Goal: Contribute content: Add original content to the website for others to see

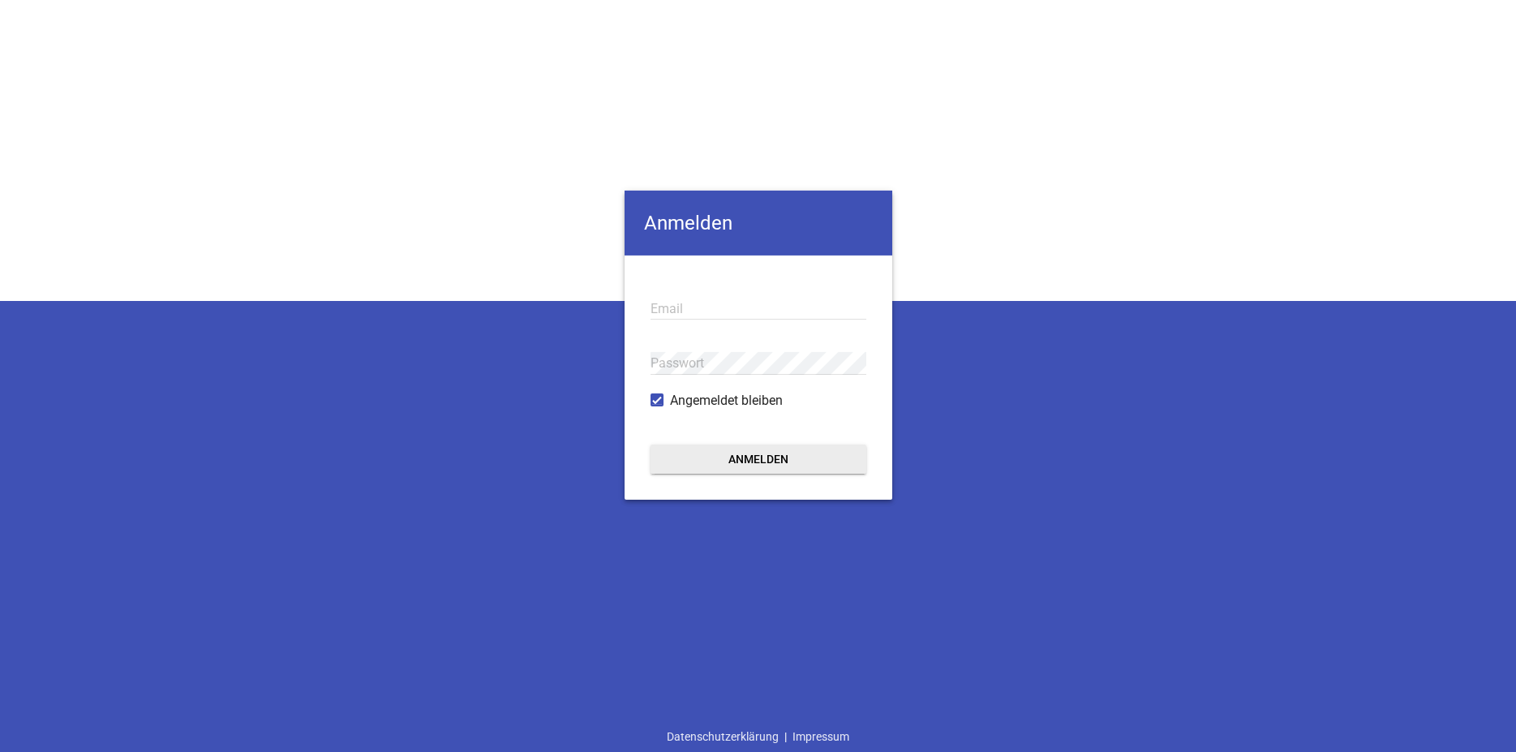
click at [688, 318] on input "email" at bounding box center [758, 309] width 216 height 22
type input "[PERSON_NAME][EMAIL_ADDRESS][DOMAIN_NAME]"
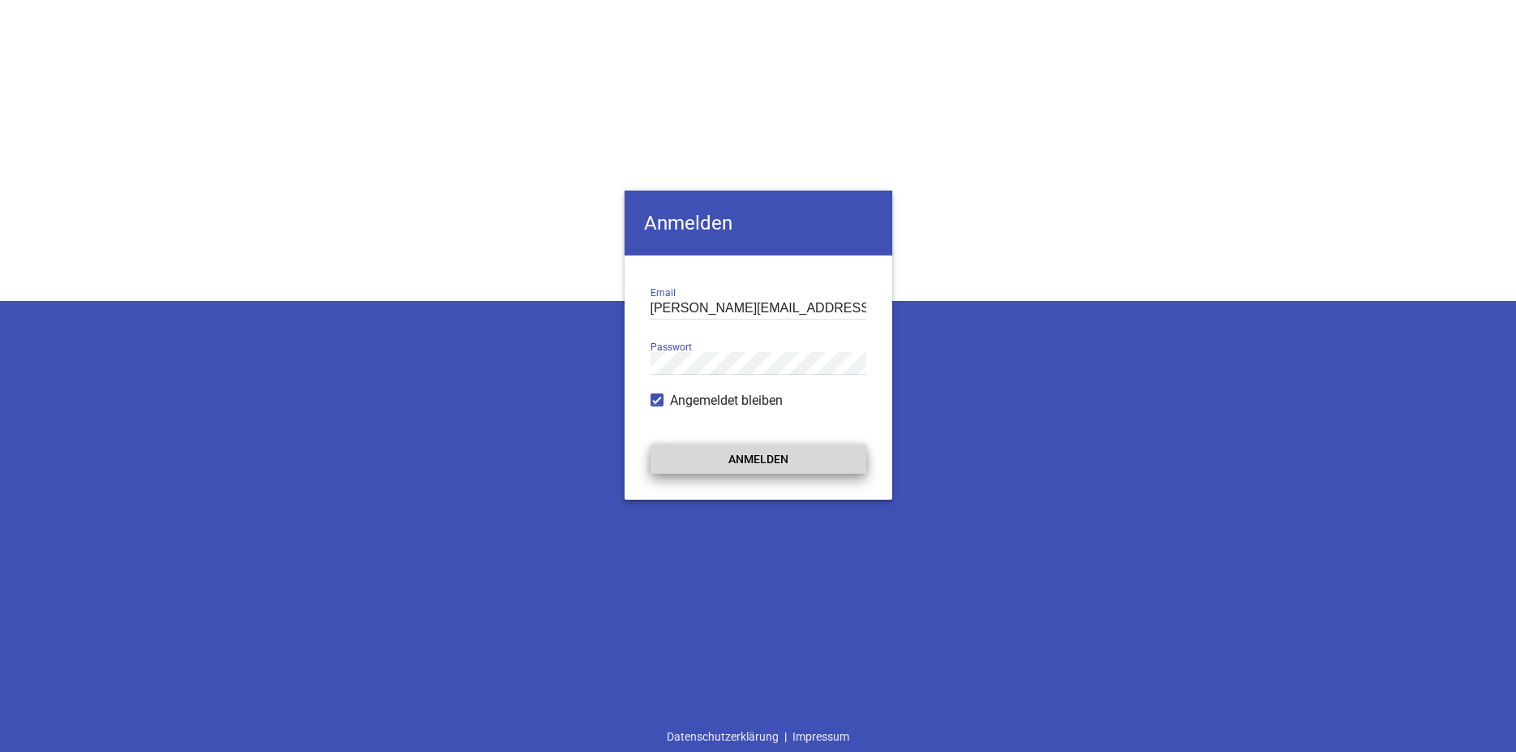
click at [753, 461] on button "Anmelden" at bounding box center [758, 458] width 216 height 29
click at [743, 455] on button "Anmelden" at bounding box center [758, 458] width 216 height 29
click at [530, 388] on div "Anmelden andreas@landtechnik-flury.de Email Passwort Angemeldet bleiben Anmelde…" at bounding box center [758, 376] width 1516 height 752
click at [724, 459] on button "Anmelden" at bounding box center [758, 458] width 216 height 29
click at [667, 300] on input "email" at bounding box center [758, 309] width 216 height 22
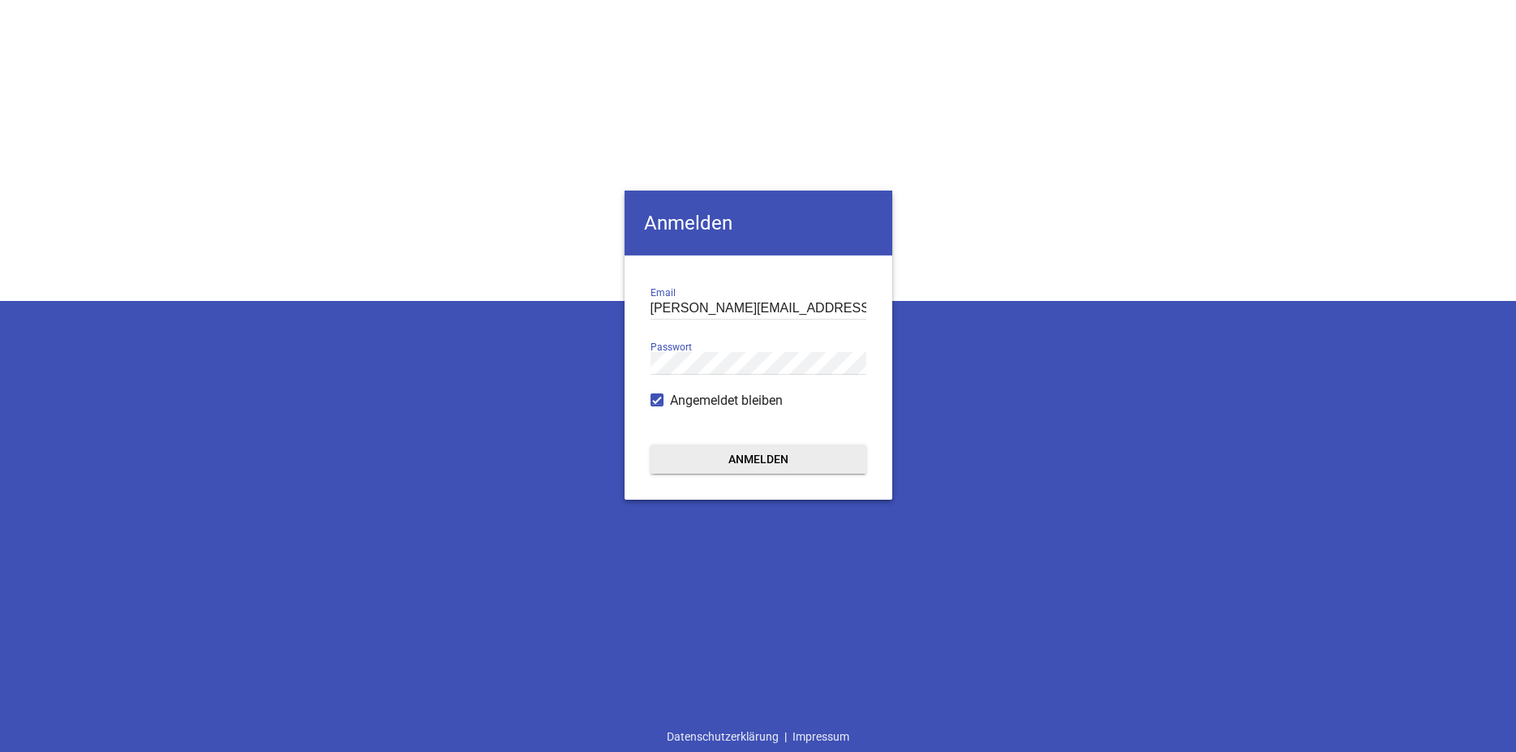
type input "[PERSON_NAME][EMAIL_ADDRESS][DOMAIN_NAME]"
click at [715, 459] on button "Anmelden" at bounding box center [758, 458] width 216 height 29
click at [753, 303] on input "andreas@landtechnik-flury.de" at bounding box center [758, 309] width 216 height 22
click at [669, 308] on input "andreas@landtechnik-flury.de" at bounding box center [758, 309] width 216 height 22
click at [631, 356] on form "andreas@landtechnik-flury.de Email Passwort Angemeldet bleiben Anmelden" at bounding box center [758, 377] width 268 height 244
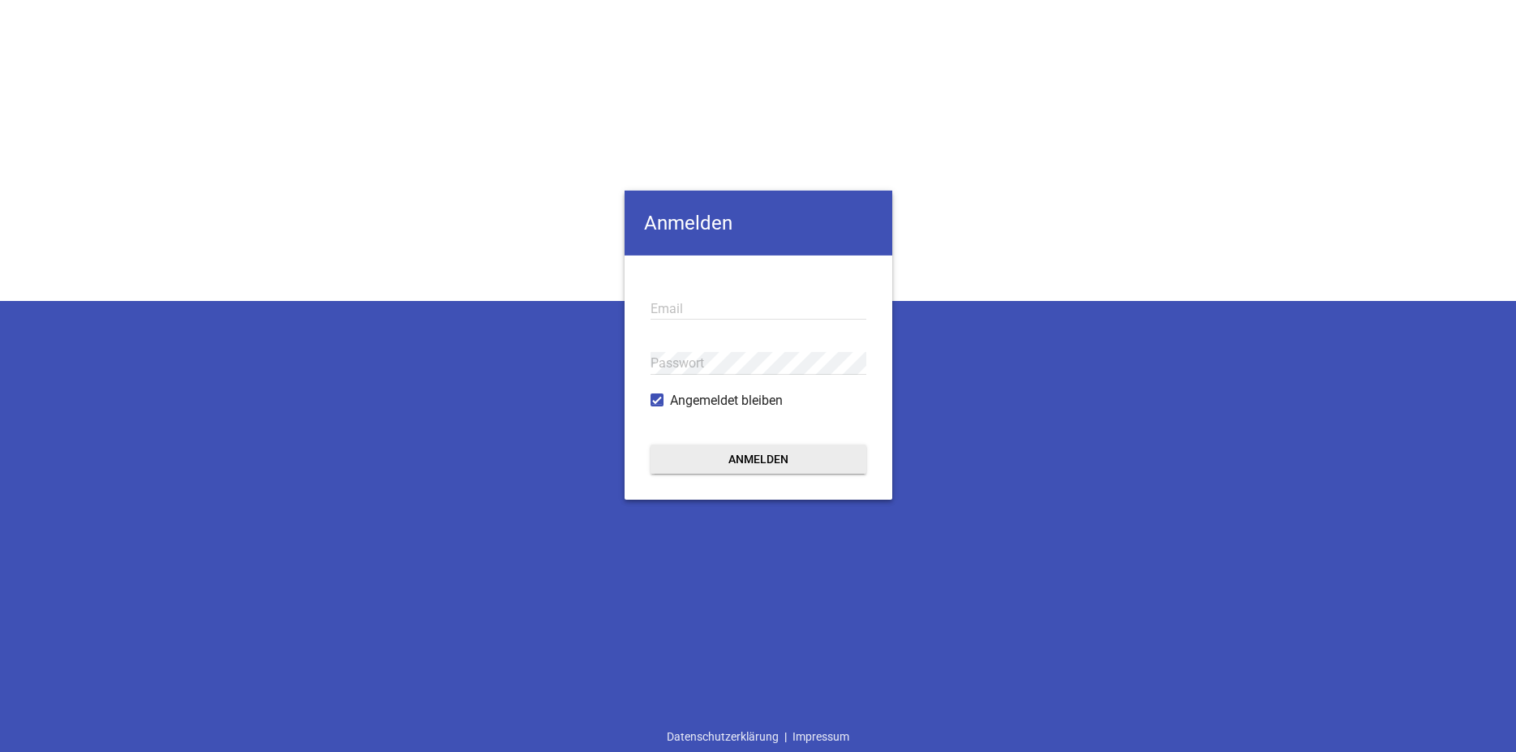
click at [696, 301] on input "email" at bounding box center [758, 309] width 216 height 22
type input "info@landtechnik-flury.de"
click at [650, 444] on button "Anmelden" at bounding box center [758, 458] width 216 height 29
click at [787, 454] on button "Anmelden" at bounding box center [758, 458] width 216 height 29
click at [740, 449] on button "Anmelden" at bounding box center [758, 458] width 216 height 29
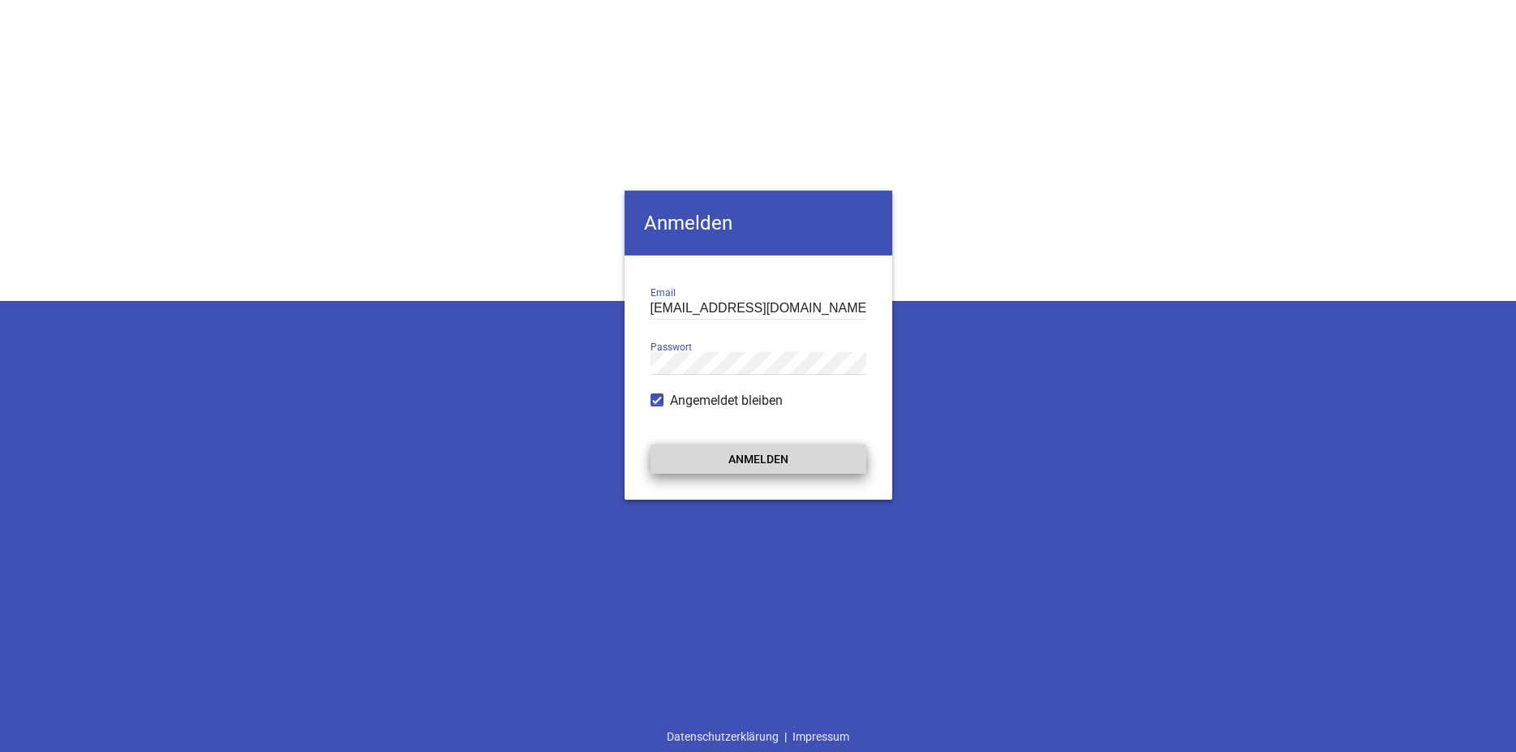
click at [740, 455] on button "Anmelden" at bounding box center [758, 458] width 216 height 29
click at [990, 415] on div "Anmelden info@landtechnik-flury.de Email Passwort Angemeldet bleiben Anmelden D…" at bounding box center [758, 376] width 1516 height 752
click at [772, 464] on button "Anmelden" at bounding box center [758, 458] width 216 height 29
click at [751, 457] on button "Anmelden" at bounding box center [758, 458] width 216 height 29
click at [650, 444] on button "Anmelden" at bounding box center [758, 458] width 216 height 29
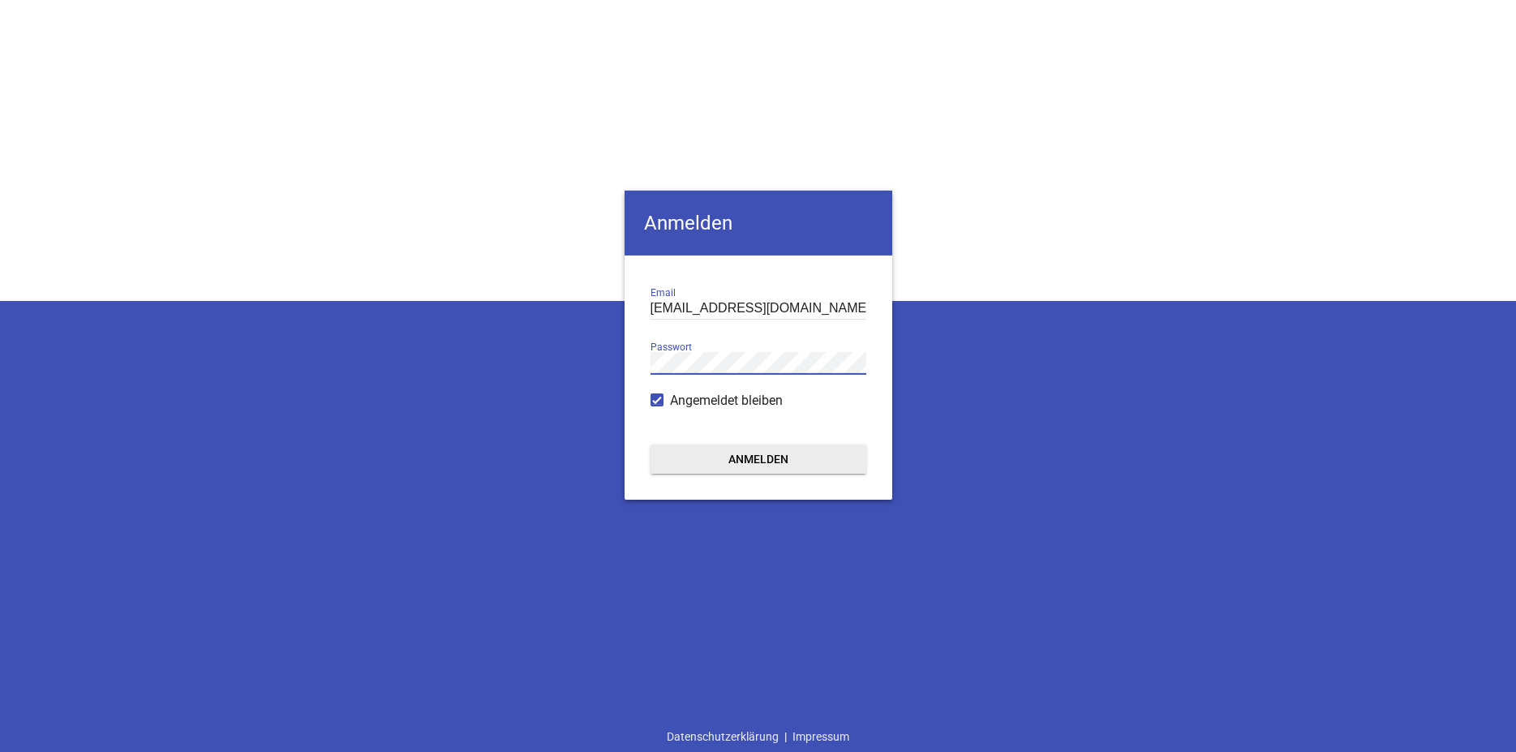
click at [707, 456] on button "Anmelden" at bounding box center [758, 458] width 216 height 29
click at [740, 457] on button "Anmelden" at bounding box center [758, 458] width 216 height 29
click at [659, 402] on span at bounding box center [657, 400] width 11 height 10
click at [670, 391] on input "Angemeldet bleiben" at bounding box center [670, 391] width 0 height 0
click at [659, 400] on span at bounding box center [657, 400] width 11 height 10
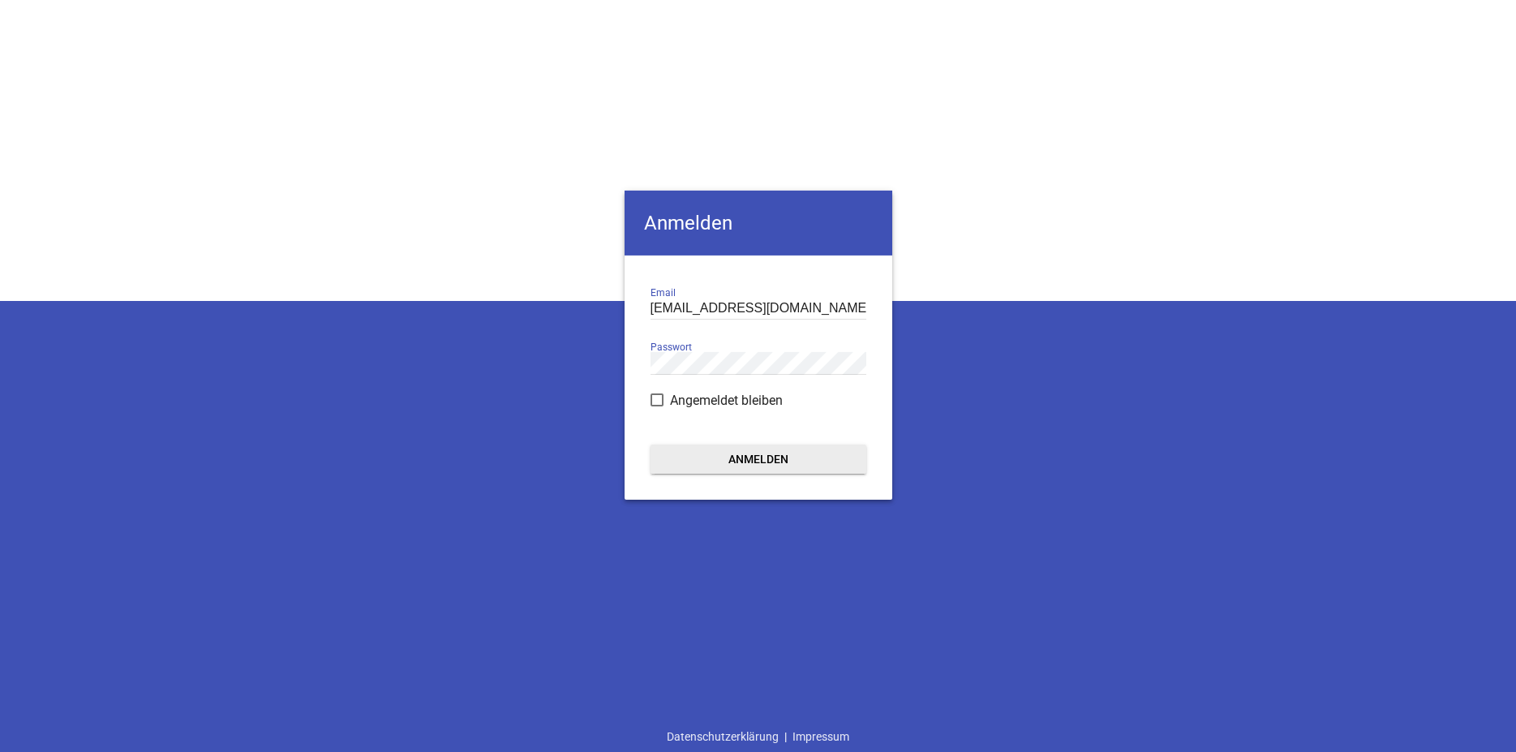
click at [670, 391] on input "Angemeldet bleiben" at bounding box center [670, 391] width 0 height 0
click at [659, 399] on span at bounding box center [657, 400] width 11 height 10
click at [670, 391] on input "Angemeldet bleiben" at bounding box center [670, 391] width 0 height 0
click at [751, 457] on button "Anmelden" at bounding box center [758, 458] width 216 height 29
click at [831, 307] on input "info@landtechnik-flury.de" at bounding box center [758, 309] width 216 height 22
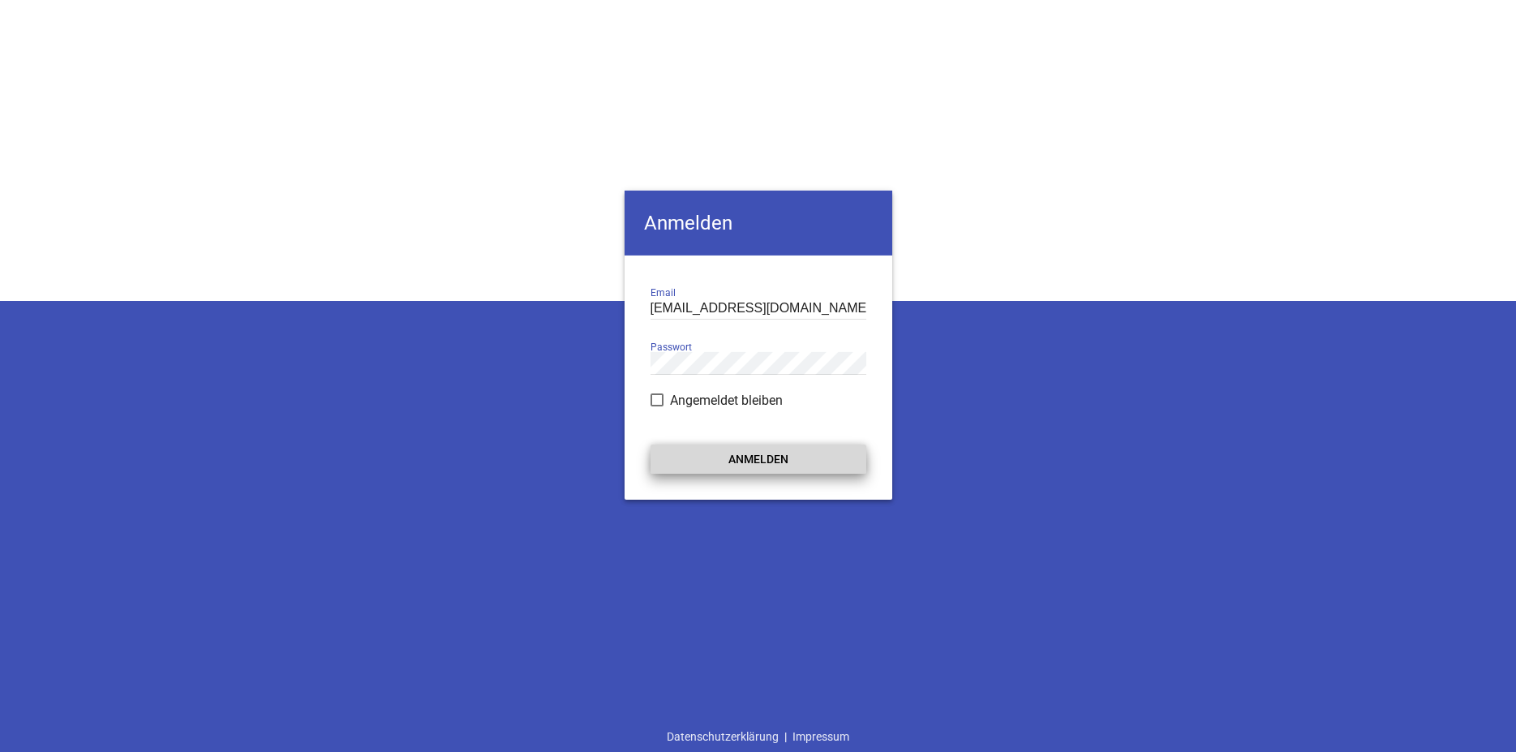
click at [749, 457] on button "Anmelden" at bounding box center [758, 458] width 216 height 29
click at [726, 461] on button "Anmelden" at bounding box center [758, 458] width 216 height 29
click at [680, 306] on input "email" at bounding box center [758, 309] width 216 height 22
type input "info@landtechnik-flury.de"
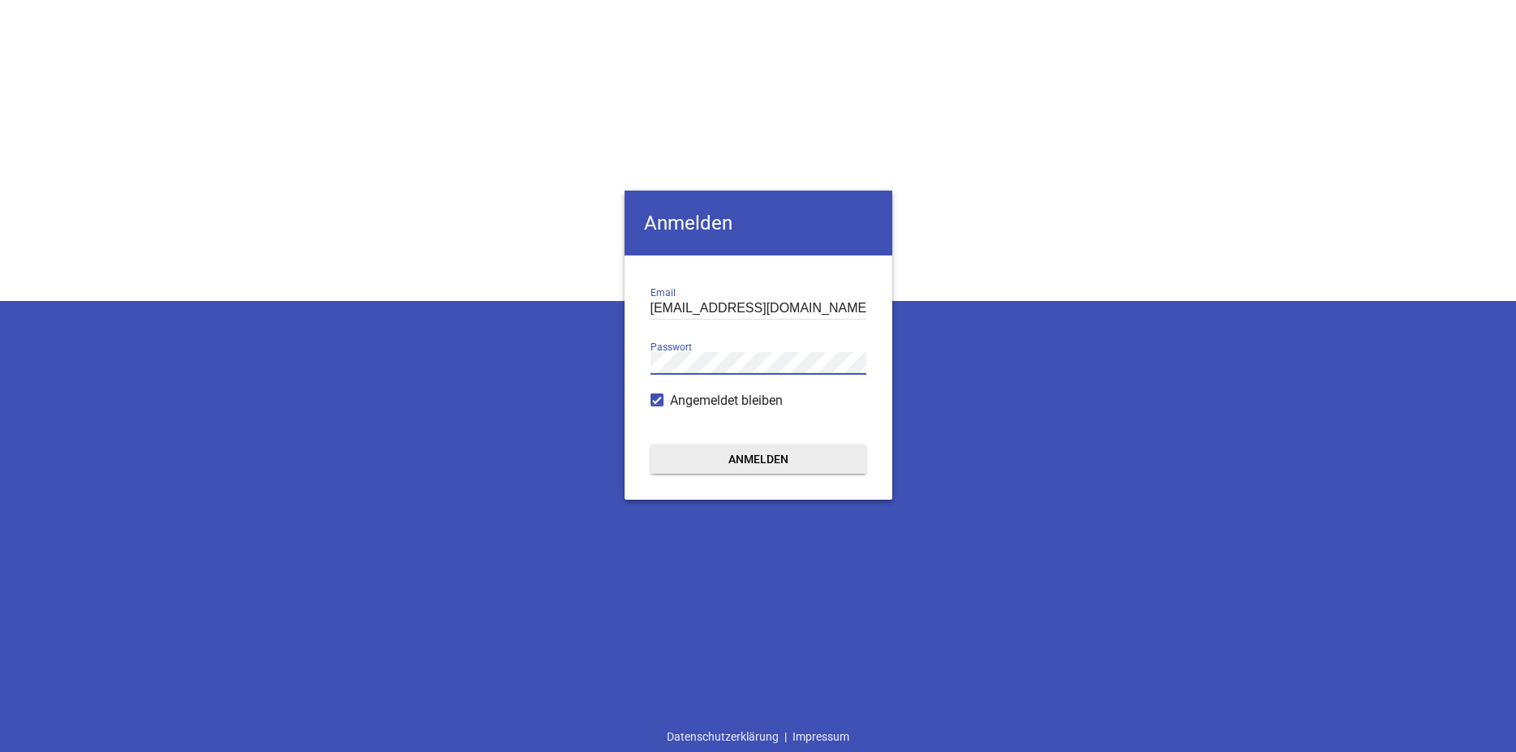
click at [775, 461] on button "Anmelden" at bounding box center [758, 458] width 216 height 29
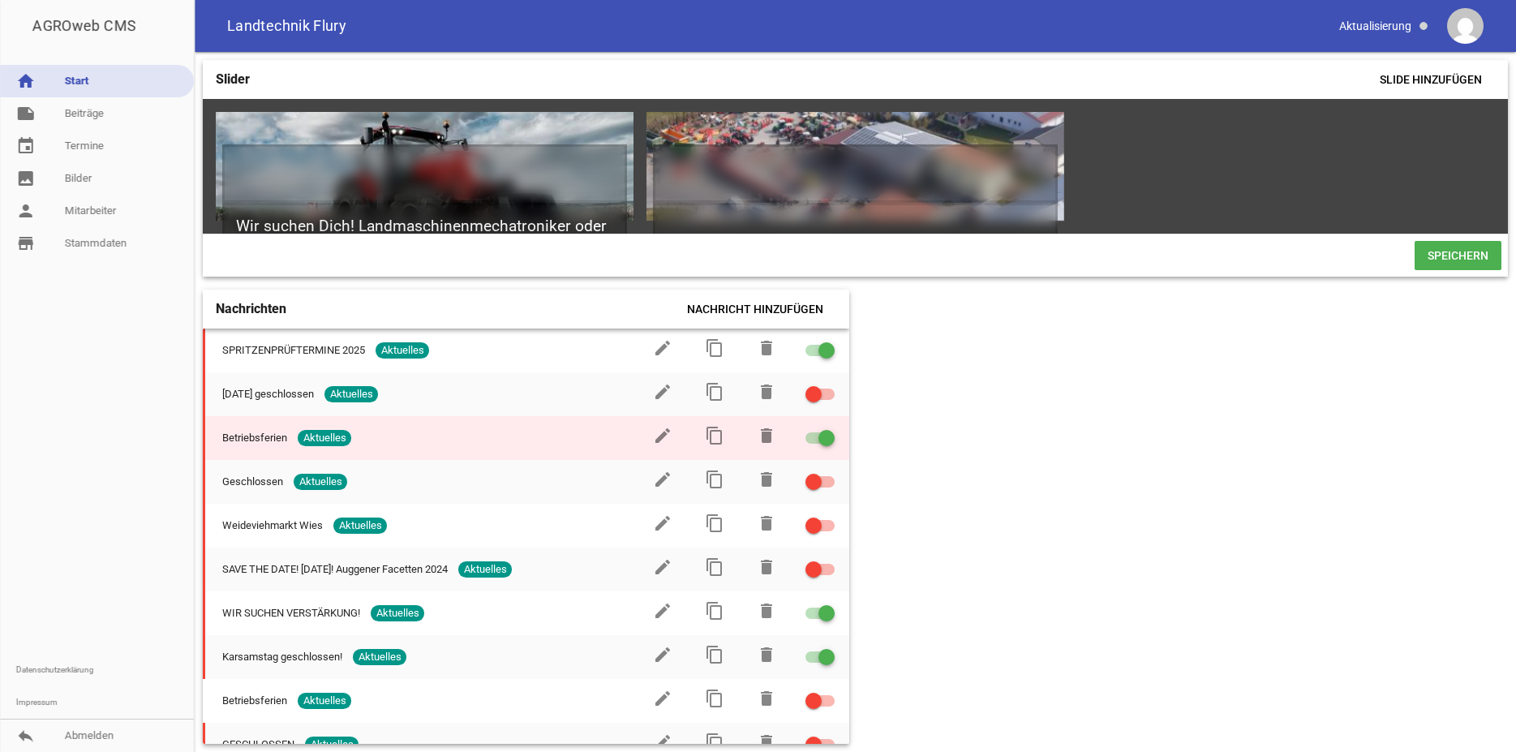
scroll to position [76, 0]
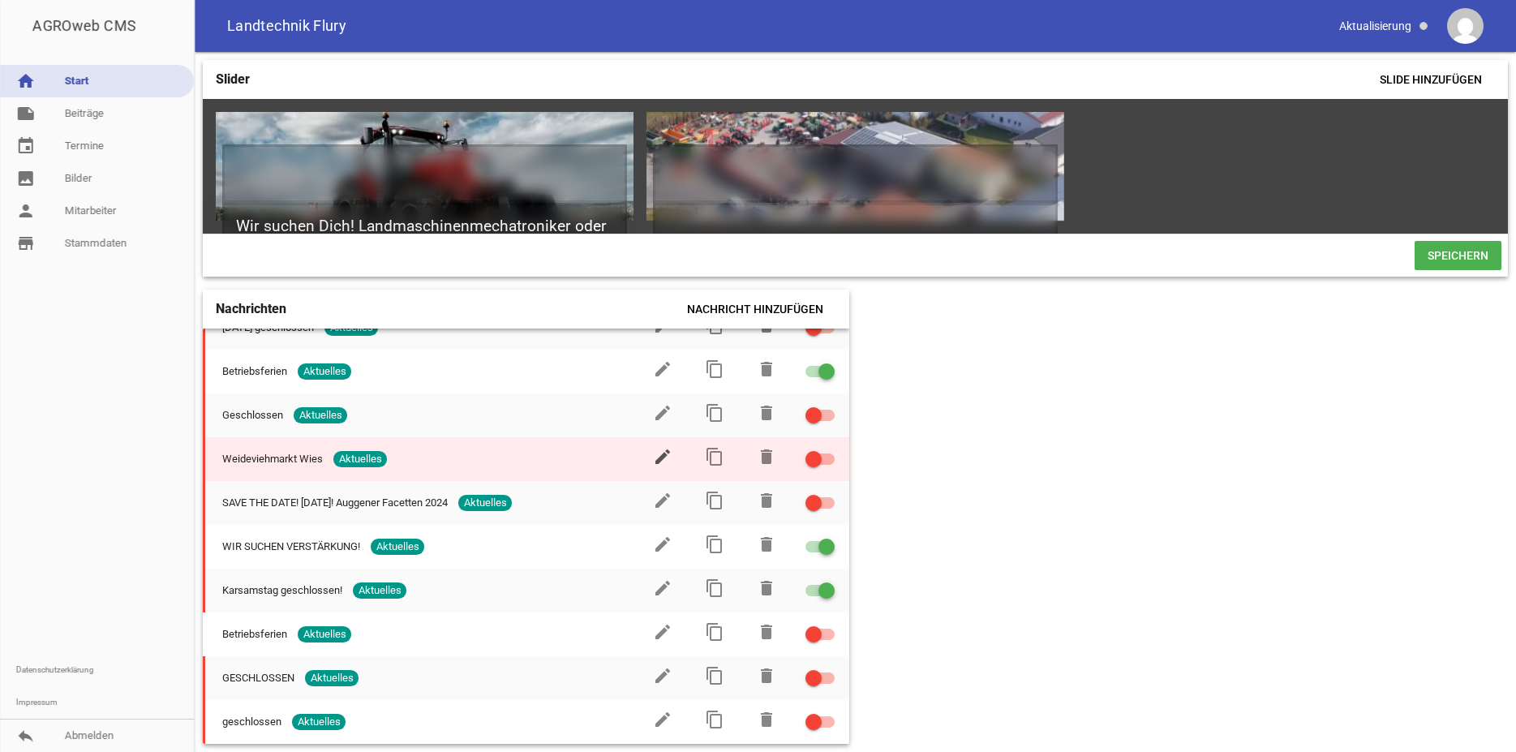
click at [653, 459] on icon "edit" at bounding box center [662, 456] width 19 height 19
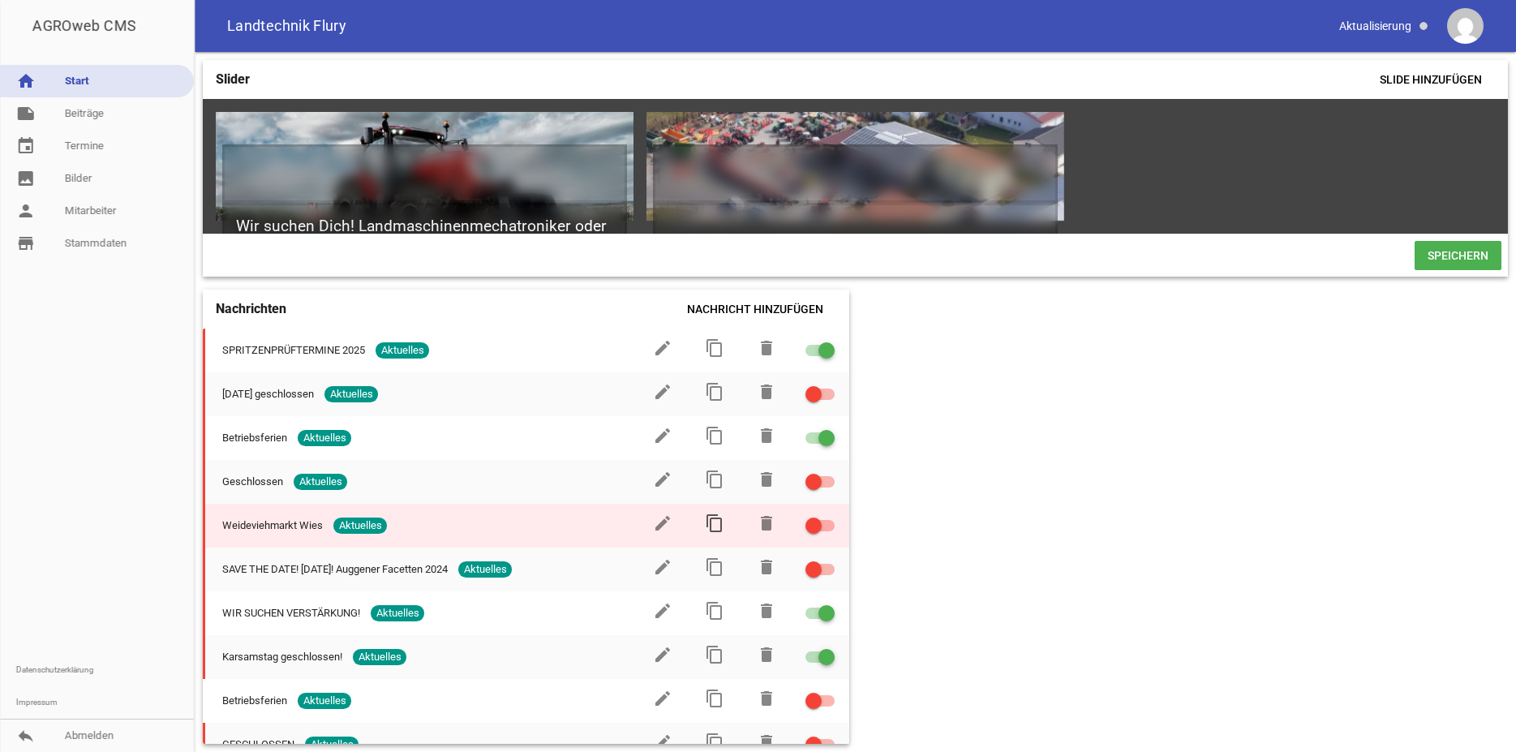
click at [705, 533] on icon "content_copy" at bounding box center [714, 522] width 19 height 19
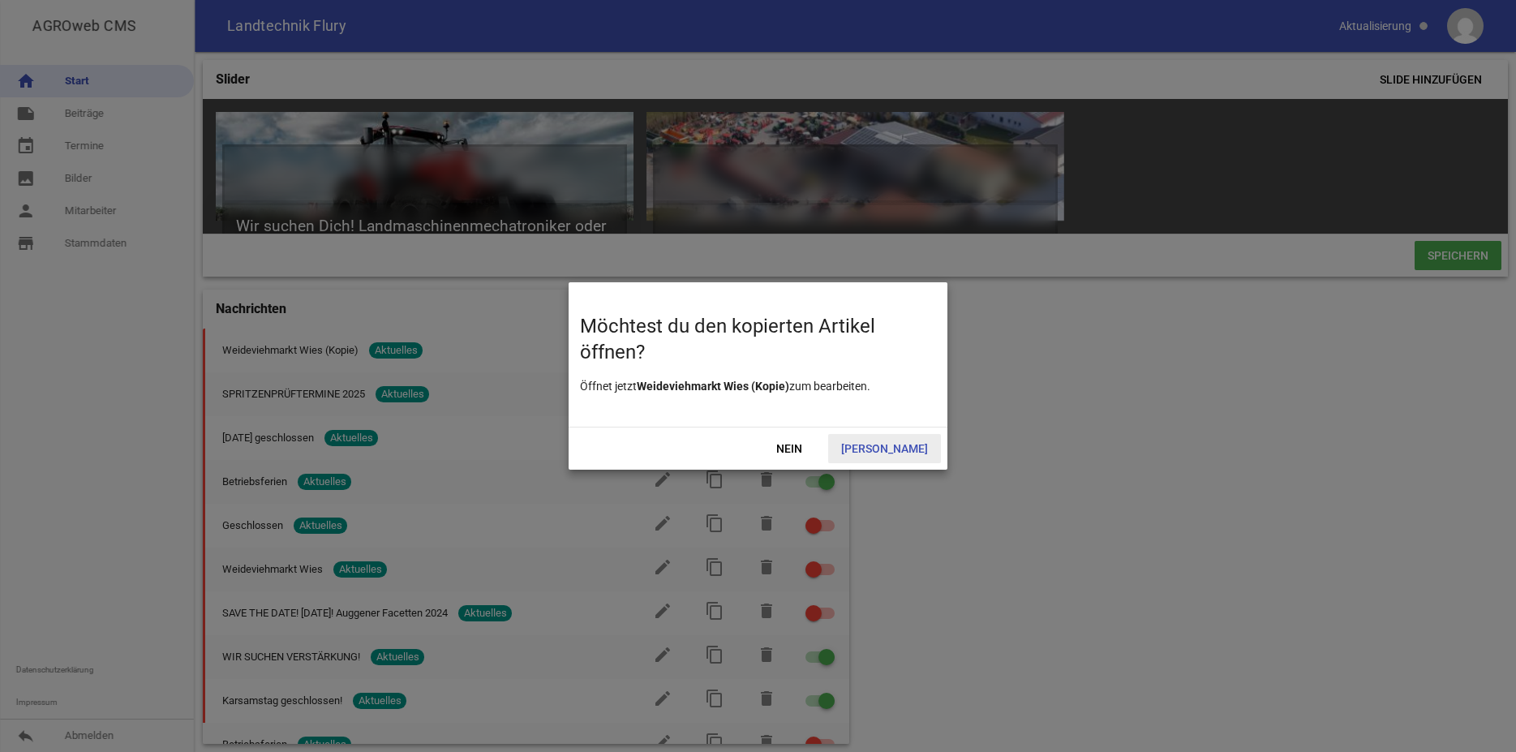
click at [902, 448] on span "Ja" at bounding box center [884, 448] width 113 height 29
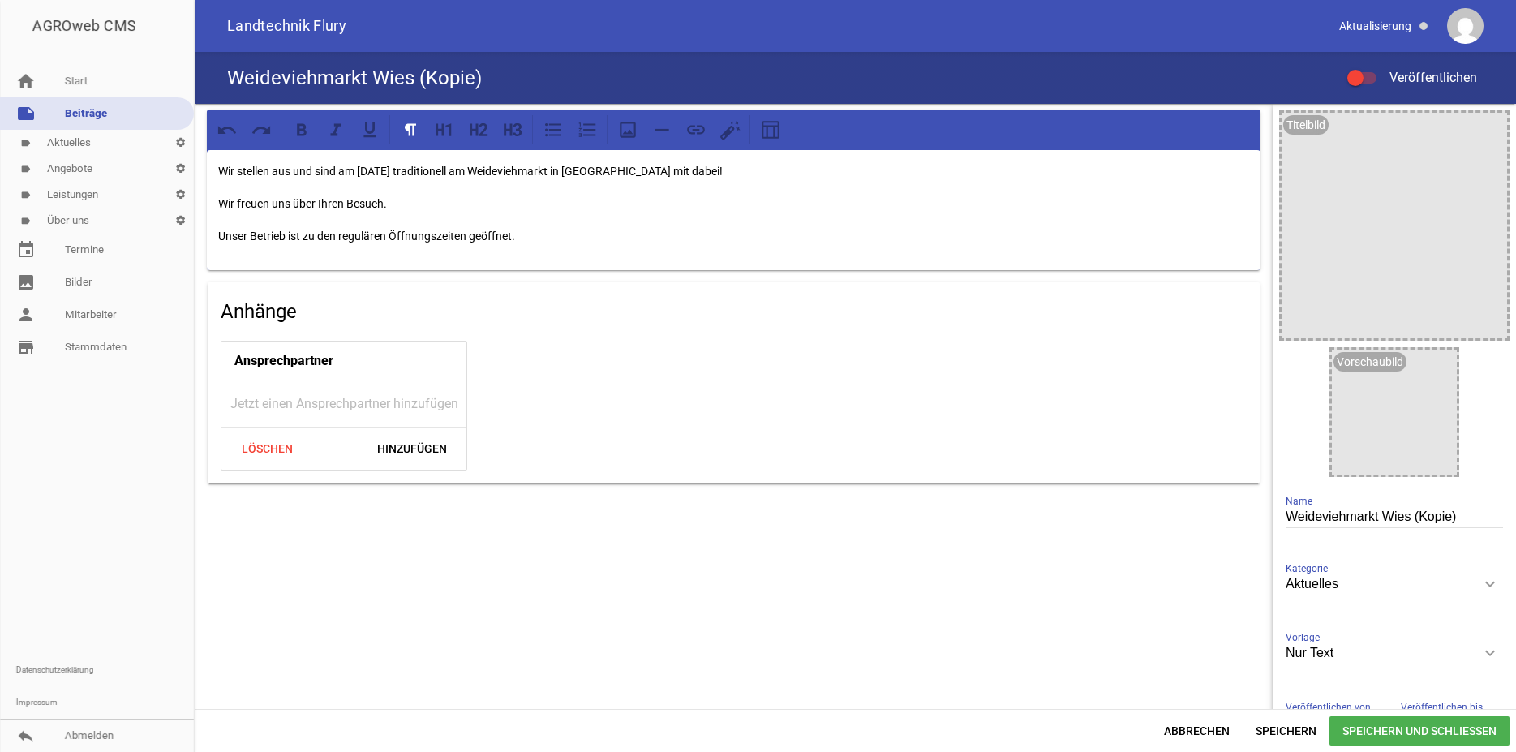
click at [486, 174] on p "Wir stellen aus und sind am Samstag, den 12.10.2024 traditionell am Weideviehma…" at bounding box center [733, 170] width 1031 height 19
click at [1460, 515] on input "Weideviehmarkt Wies (Kopie)" at bounding box center [1393, 517] width 217 height 22
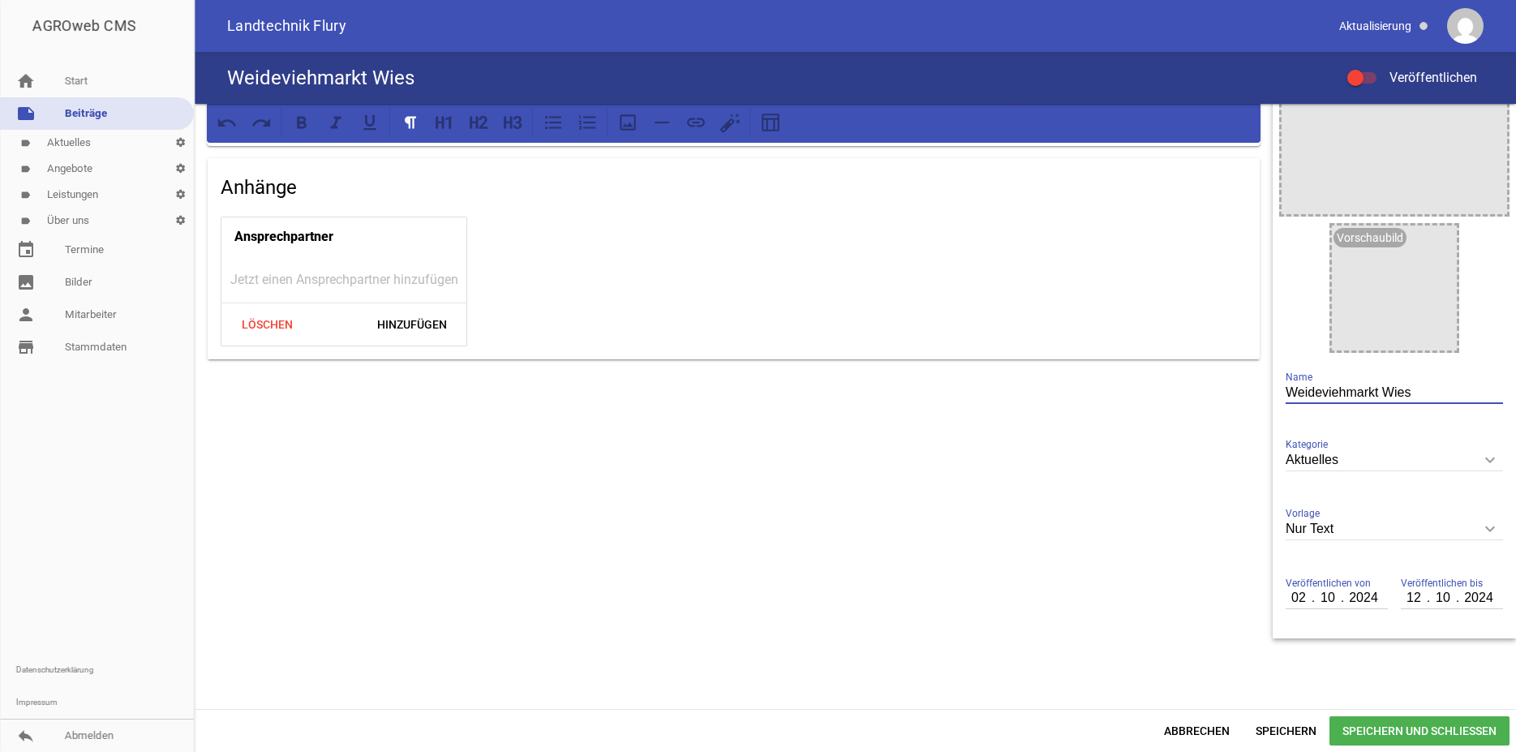
type input "Weideviehmarkt Wies"
click at [1320, 599] on input "10" at bounding box center [1327, 597] width 29 height 21
click at [1285, 597] on input "02" at bounding box center [1299, 597] width 28 height 21
type input "07"
click at [1414, 589] on span "Veröffentlichen bis" at bounding box center [1442, 583] width 82 height 16
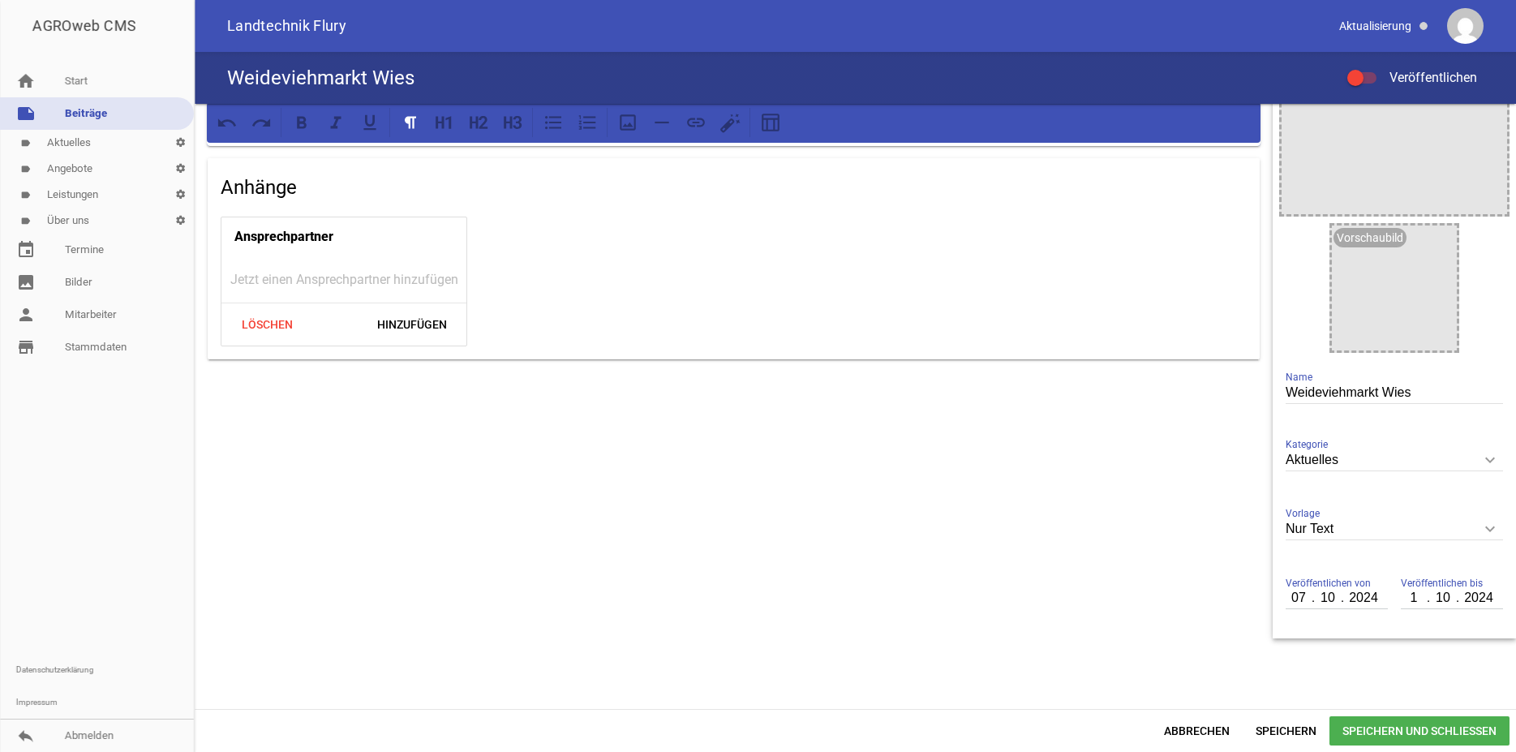
type input "12"
click at [1375, 598] on div "Veröffentlichen von 07 . 10 . 2024 Veröffentlichen bis 12 . 10 . 2024" at bounding box center [1394, 597] width 230 height 67
click at [1367, 598] on input "2024" at bounding box center [1362, 597] width 41 height 21
type input "2025"
click at [1470, 589] on input "2024" at bounding box center [1477, 597] width 41 height 21
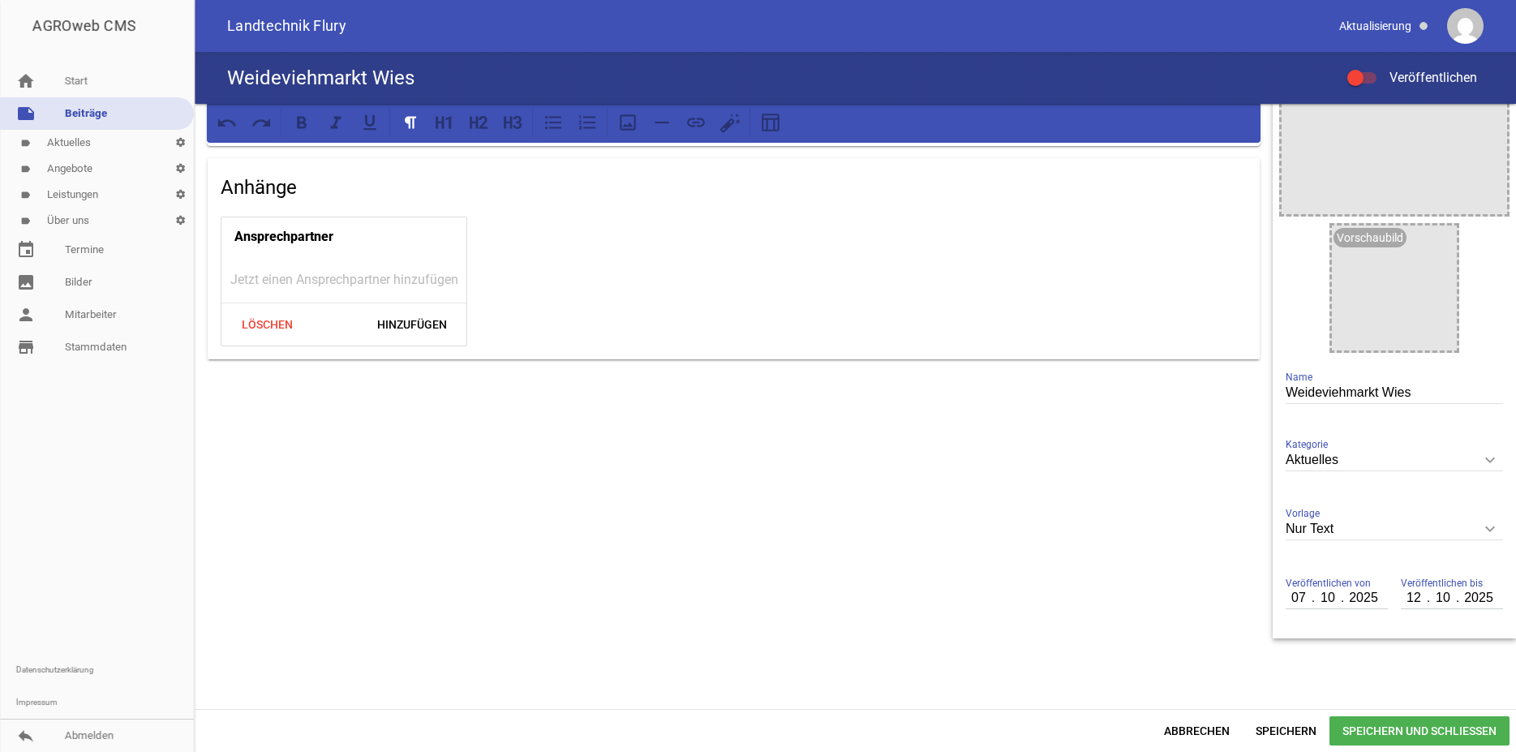
scroll to position [0, 0]
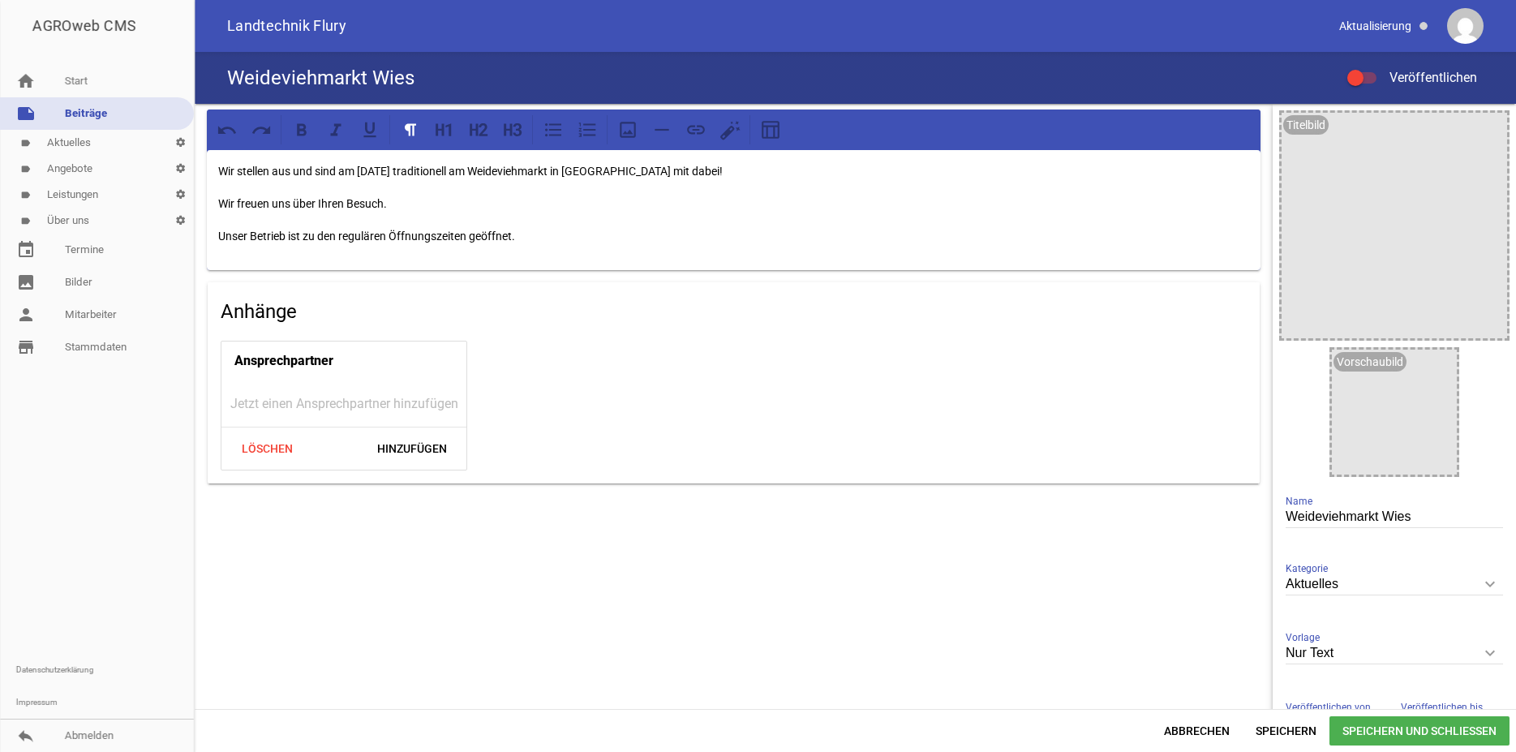
type input "2025"
click at [1497, 119] on div "Titelbild image Vorschaubild image Weideviehmarkt Wies Name Aktuelles keyboard_…" at bounding box center [1393, 433] width 243 height 659
click at [1483, 125] on icon "image" at bounding box center [1490, 130] width 26 height 26
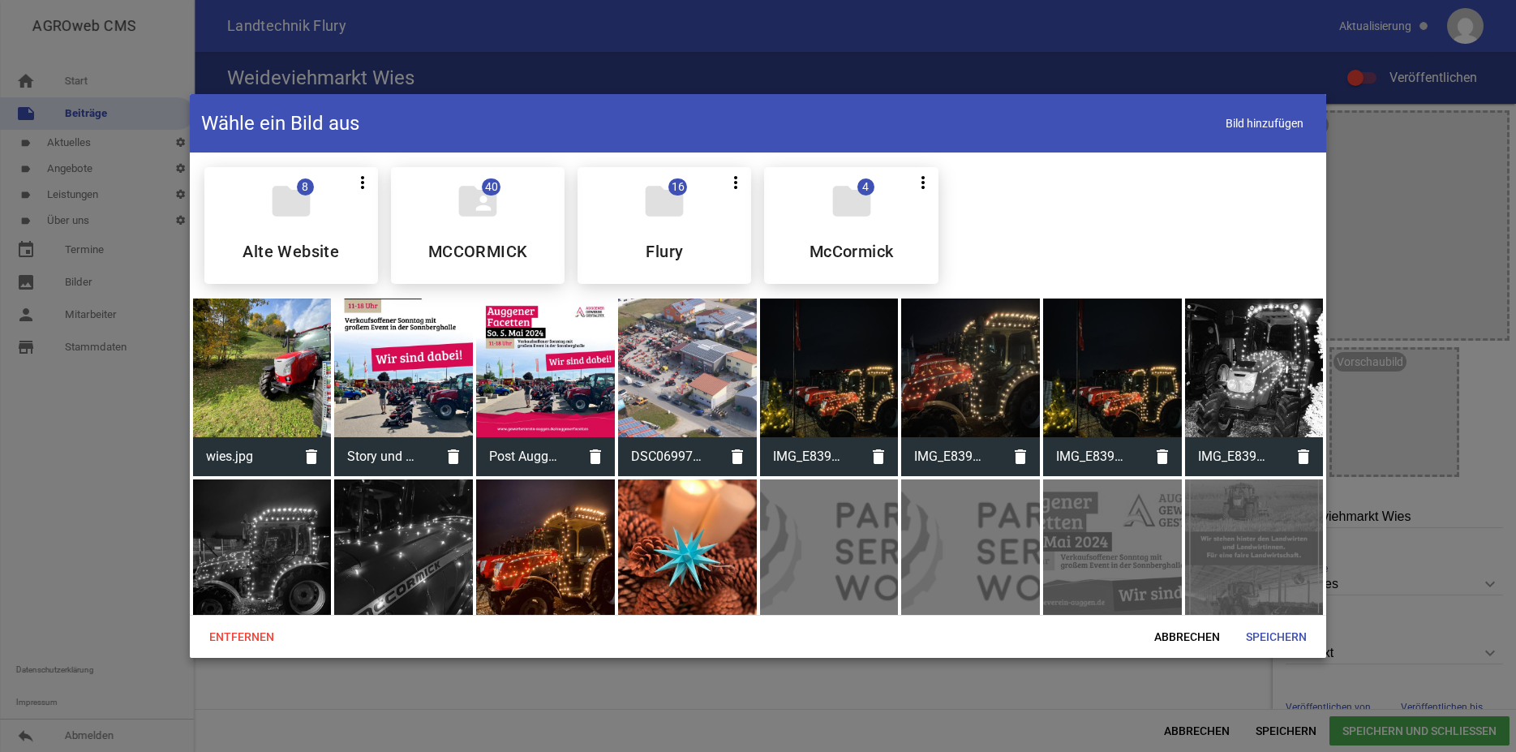
click at [290, 393] on div at bounding box center [262, 367] width 139 height 139
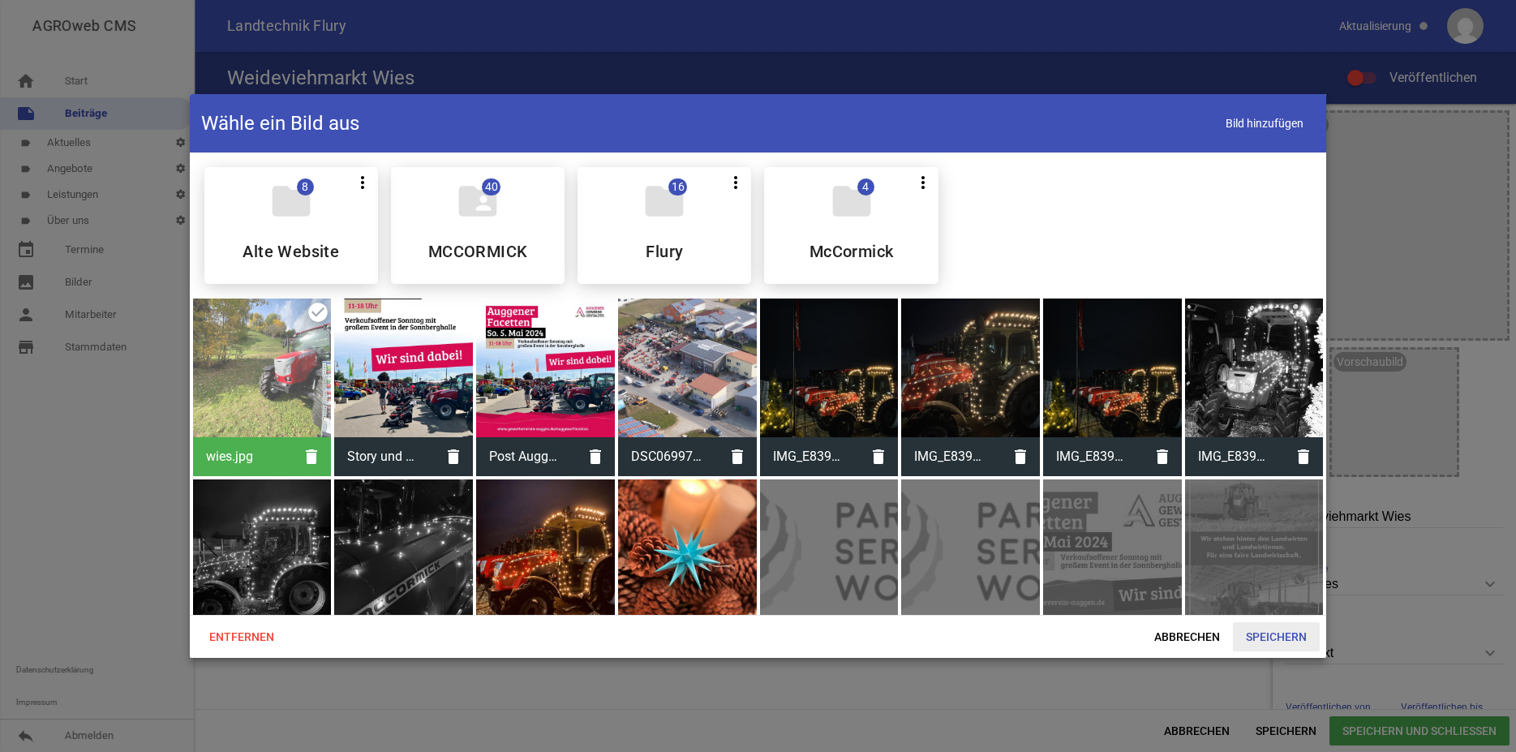
click at [1284, 635] on span "Speichern" at bounding box center [1276, 636] width 87 height 29
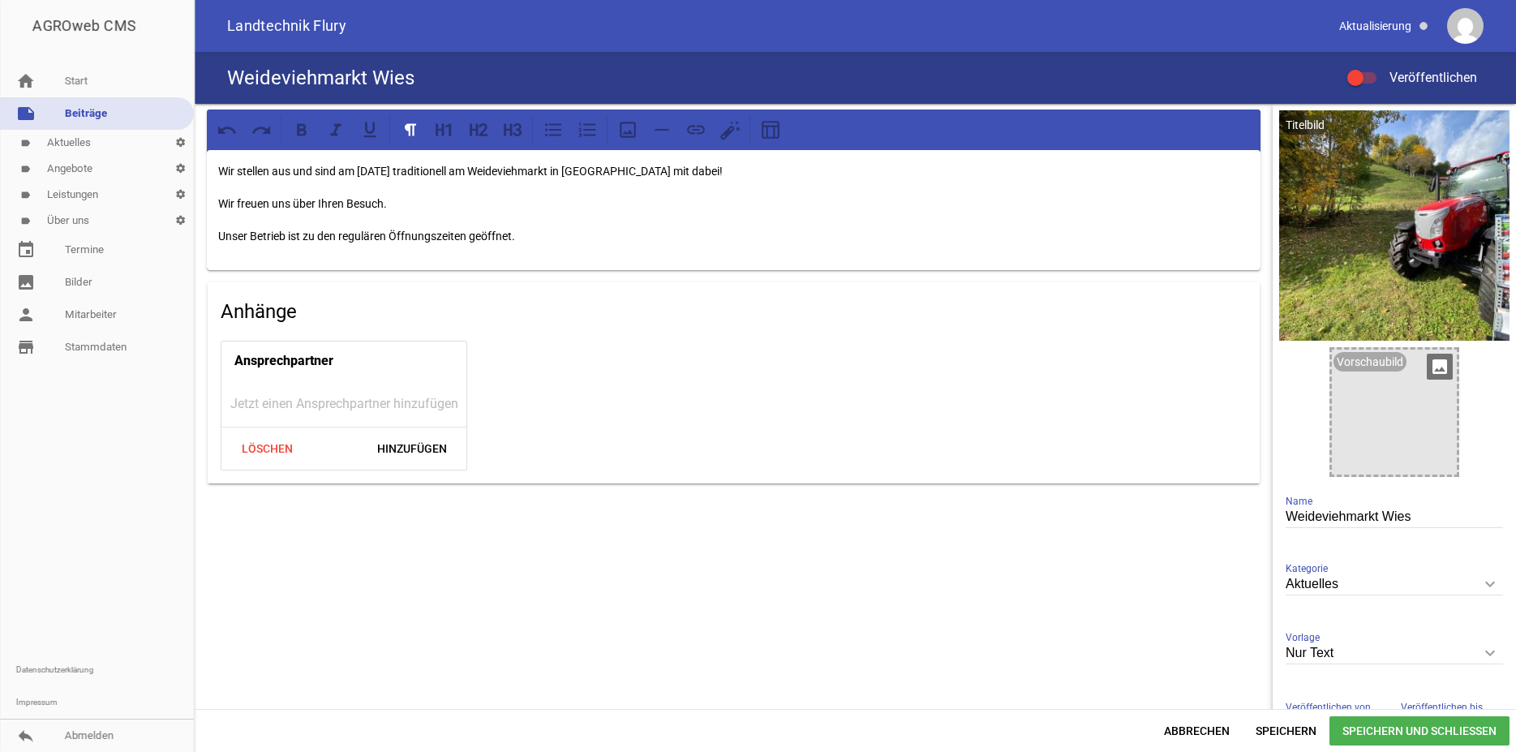
click at [1384, 446] on div at bounding box center [1394, 412] width 125 height 125
click at [1427, 375] on icon "image" at bounding box center [1440, 367] width 26 height 26
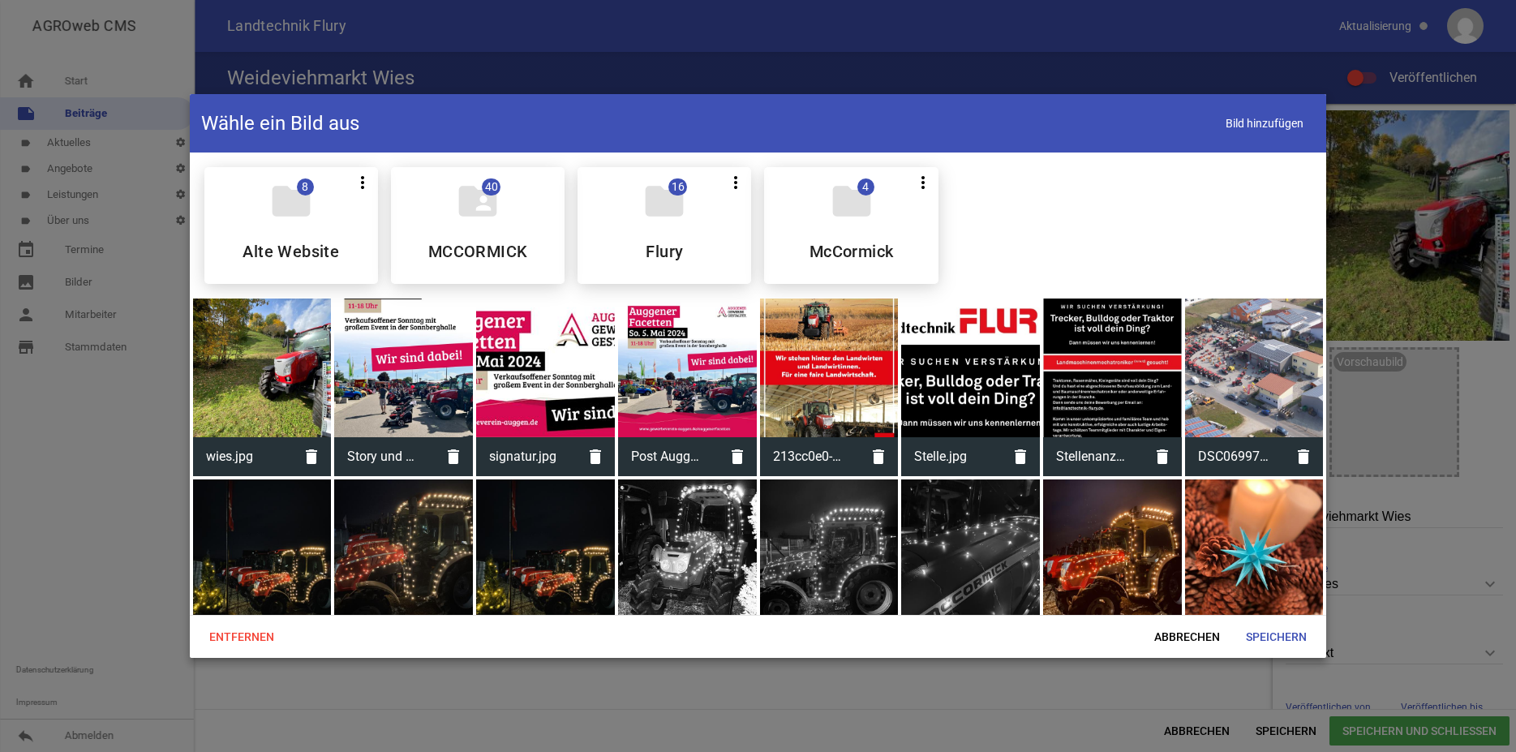
click at [271, 367] on div at bounding box center [262, 367] width 139 height 139
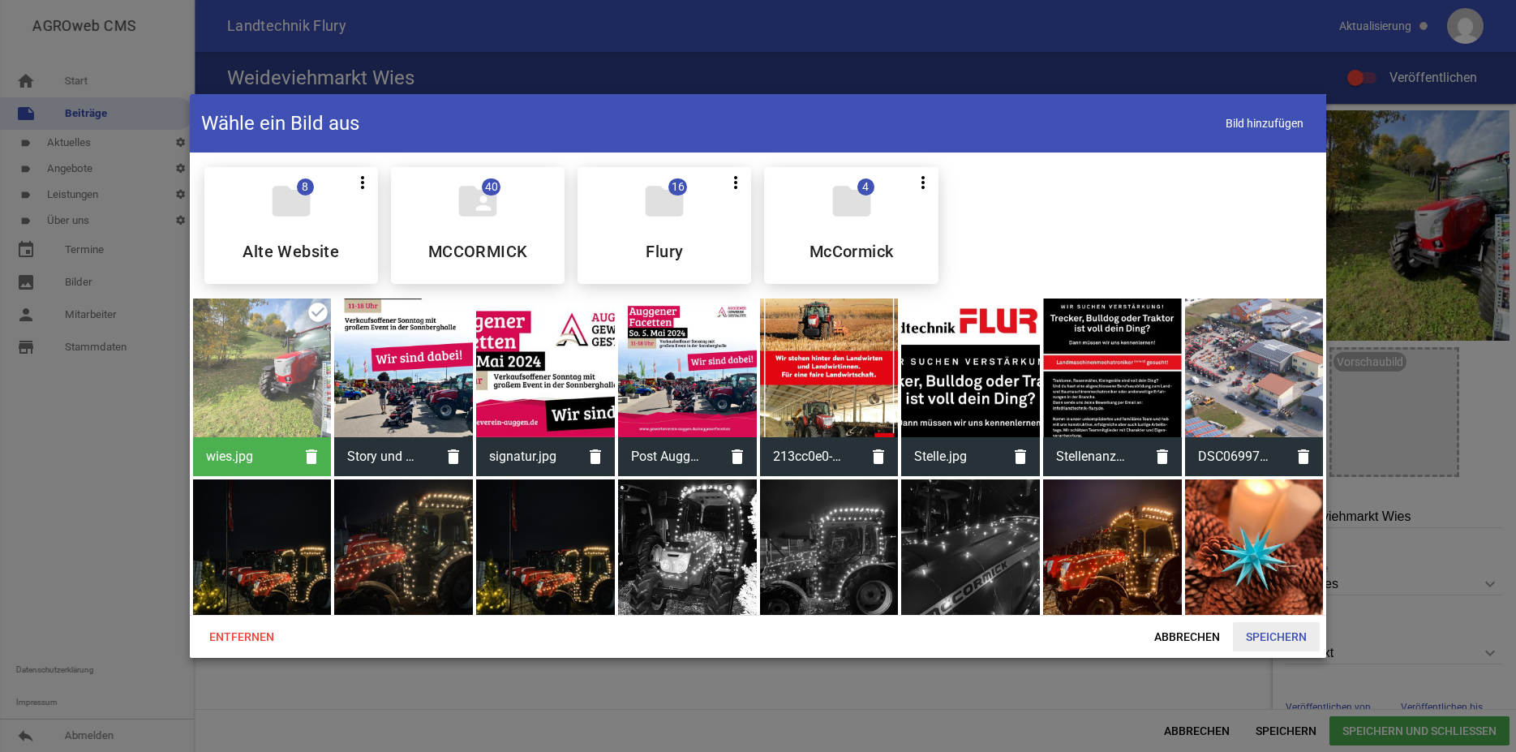
click at [1277, 630] on span "Speichern" at bounding box center [1276, 636] width 87 height 29
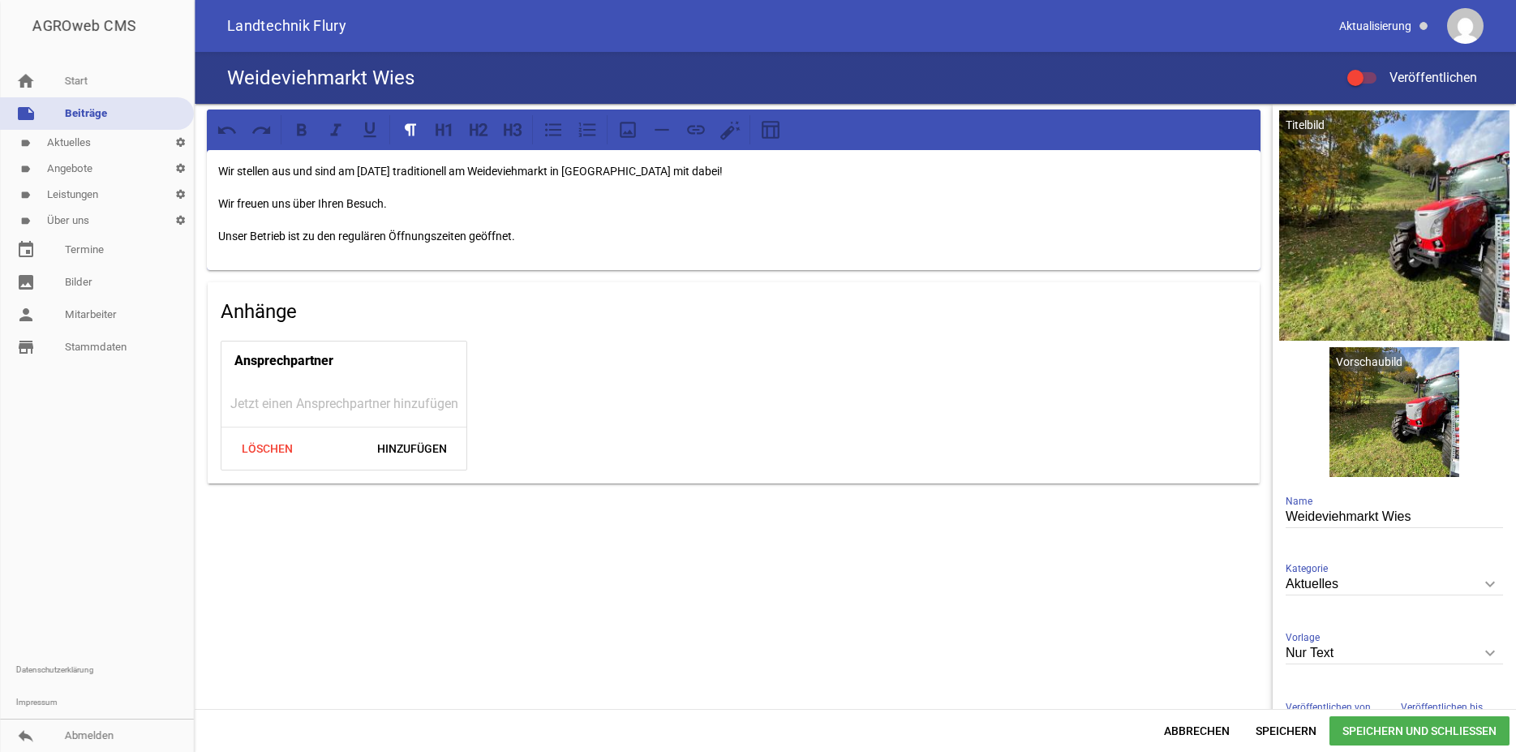
click at [339, 172] on p "Wir stellen aus und sind am Samstag, den 12.10.2025 traditionell am Weideviehma…" at bounding box center [733, 170] width 1031 height 19
click at [490, 170] on p "Wir stellen aus und sind am Samstag, den 12.10.2025 traditionell am Weideviehma…" at bounding box center [733, 170] width 1031 height 19
click at [714, 195] on p "Wir freuen uns über Ihren Besuch." at bounding box center [733, 203] width 1031 height 19
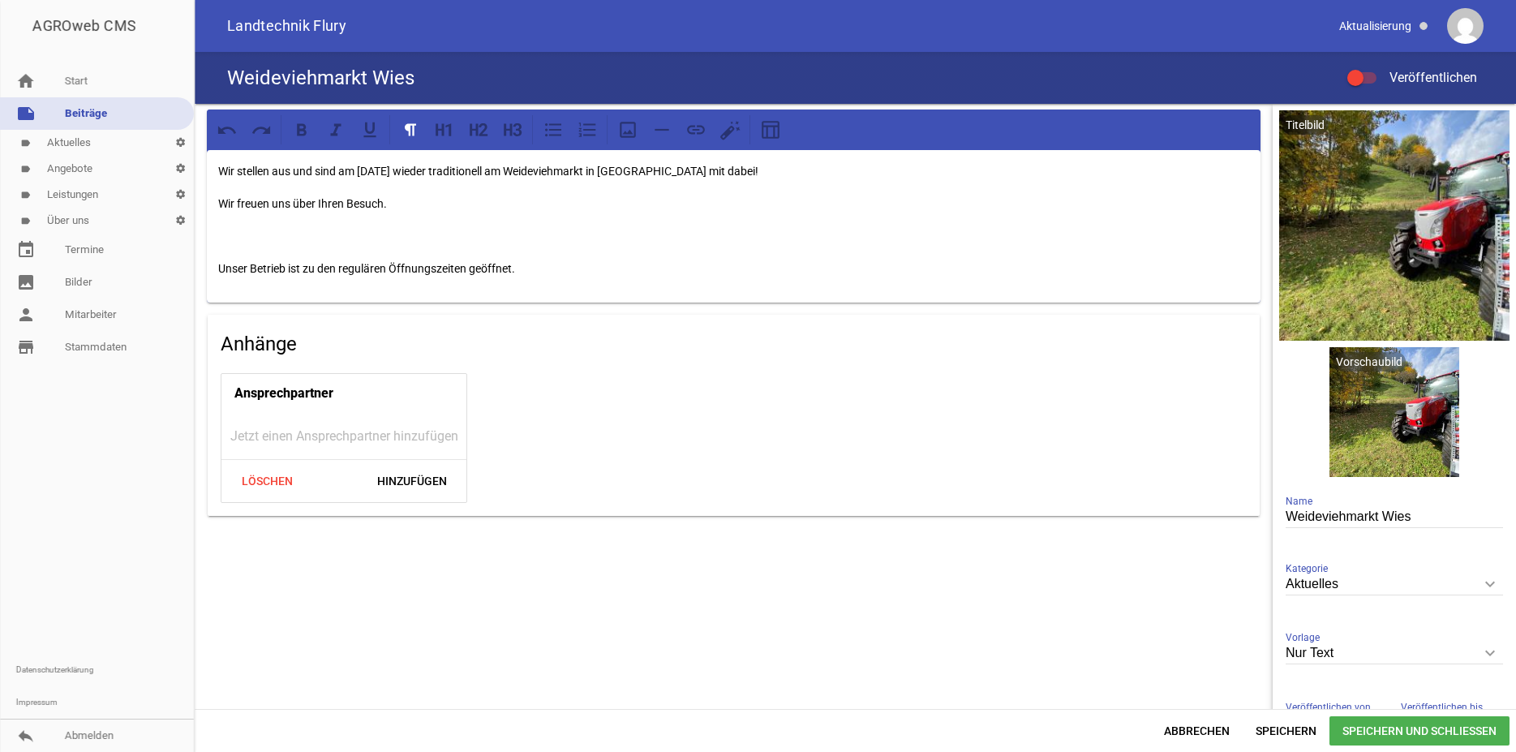
click at [622, 247] on div "Wir stellen aus und sind am [DATE] wieder traditionell am Weideviehmarkt in [GE…" at bounding box center [734, 226] width 1054 height 152
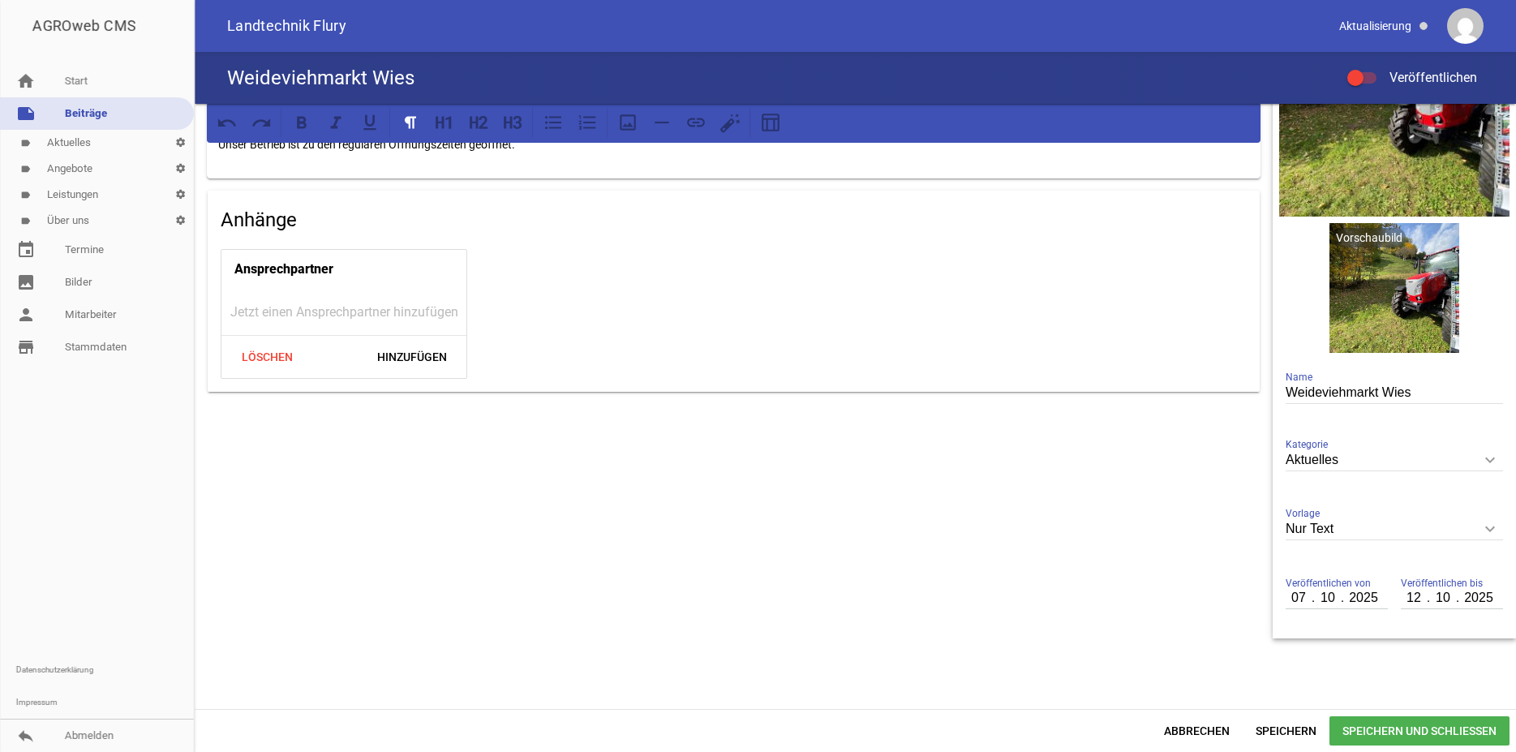
click at [1423, 730] on span "Speichern und Schließen" at bounding box center [1419, 730] width 180 height 29
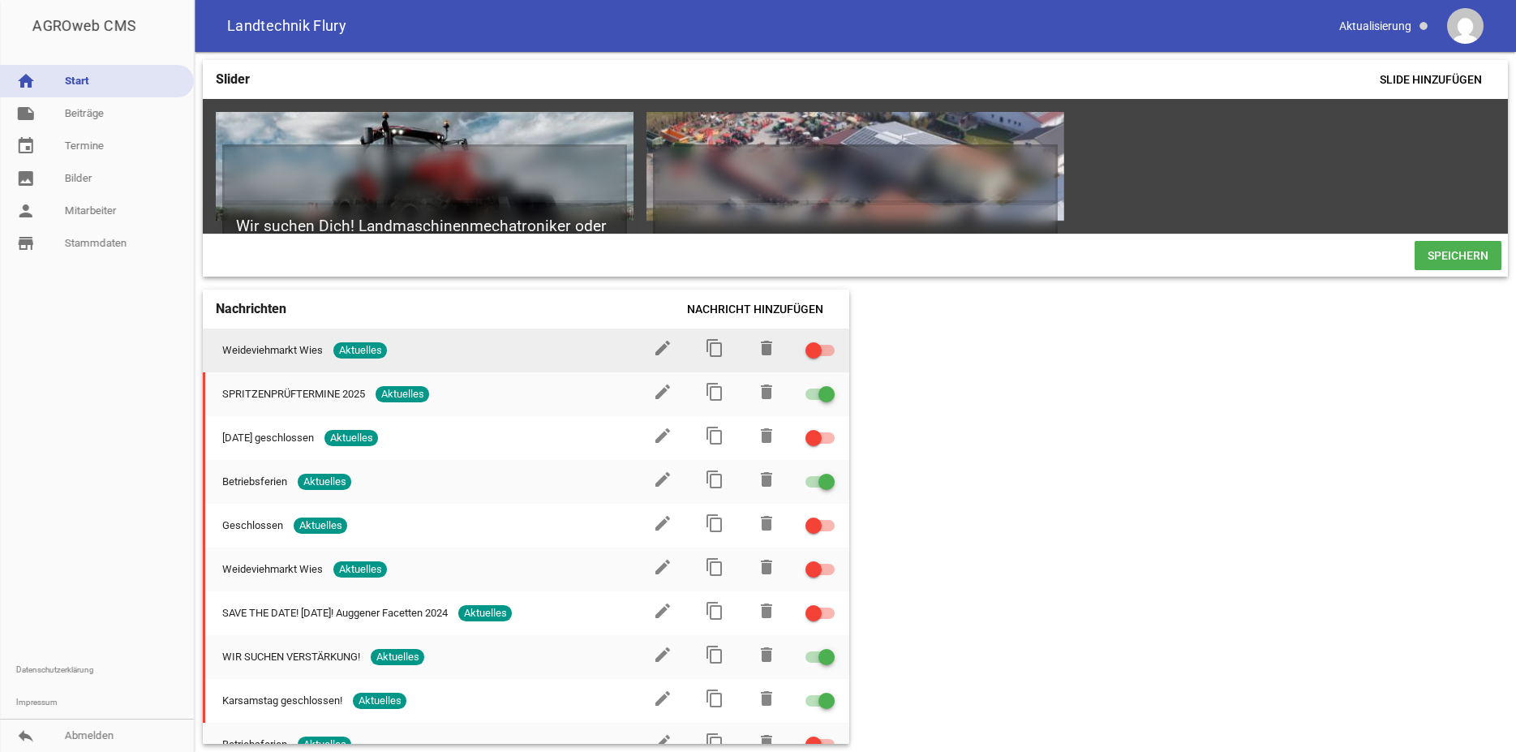
click at [805, 358] on div at bounding box center [813, 350] width 16 height 16
click at [830, 341] on input "checkbox" at bounding box center [830, 341] width 0 height 0
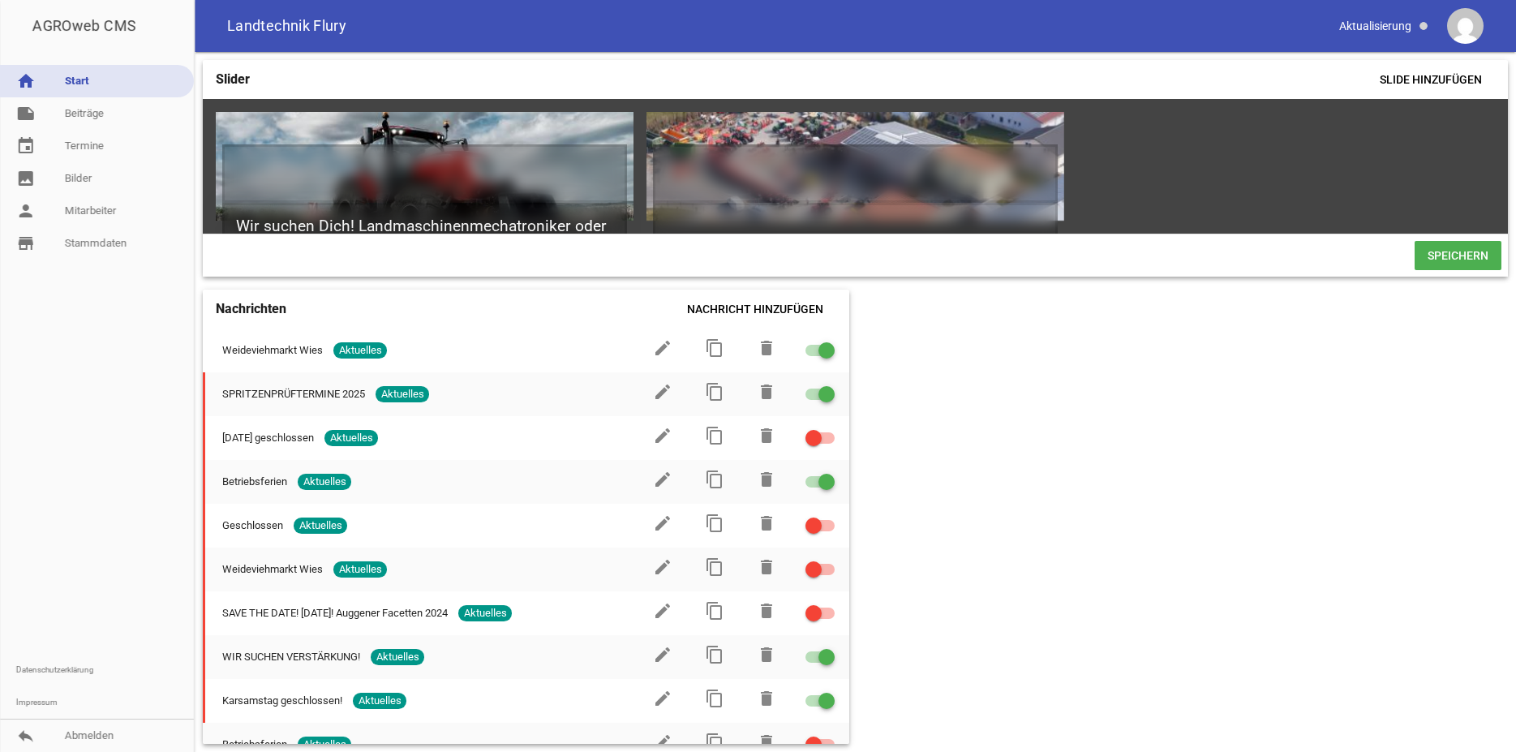
click at [1447, 270] on span "Speichern" at bounding box center [1457, 255] width 87 height 29
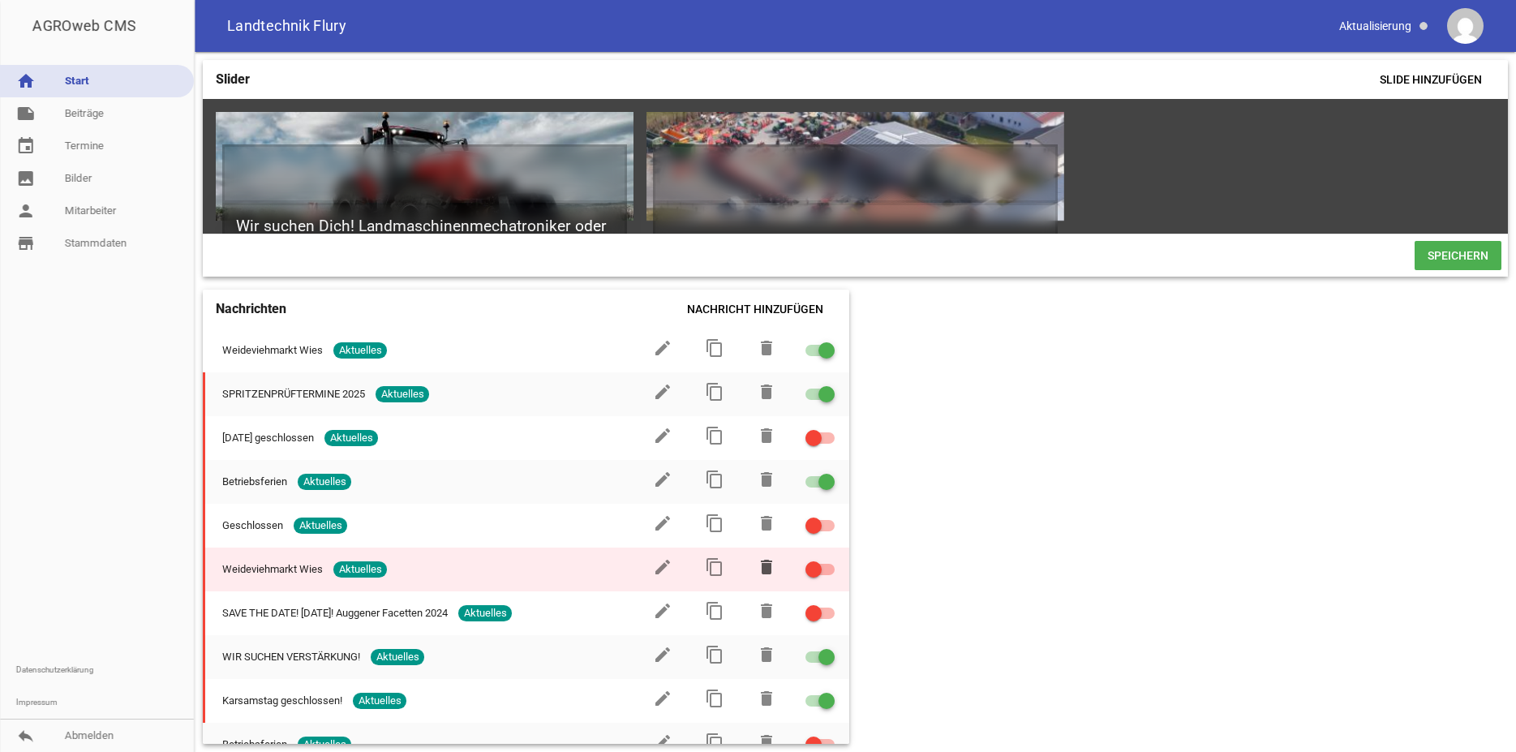
click at [757, 577] on icon "delete" at bounding box center [766, 566] width 19 height 19
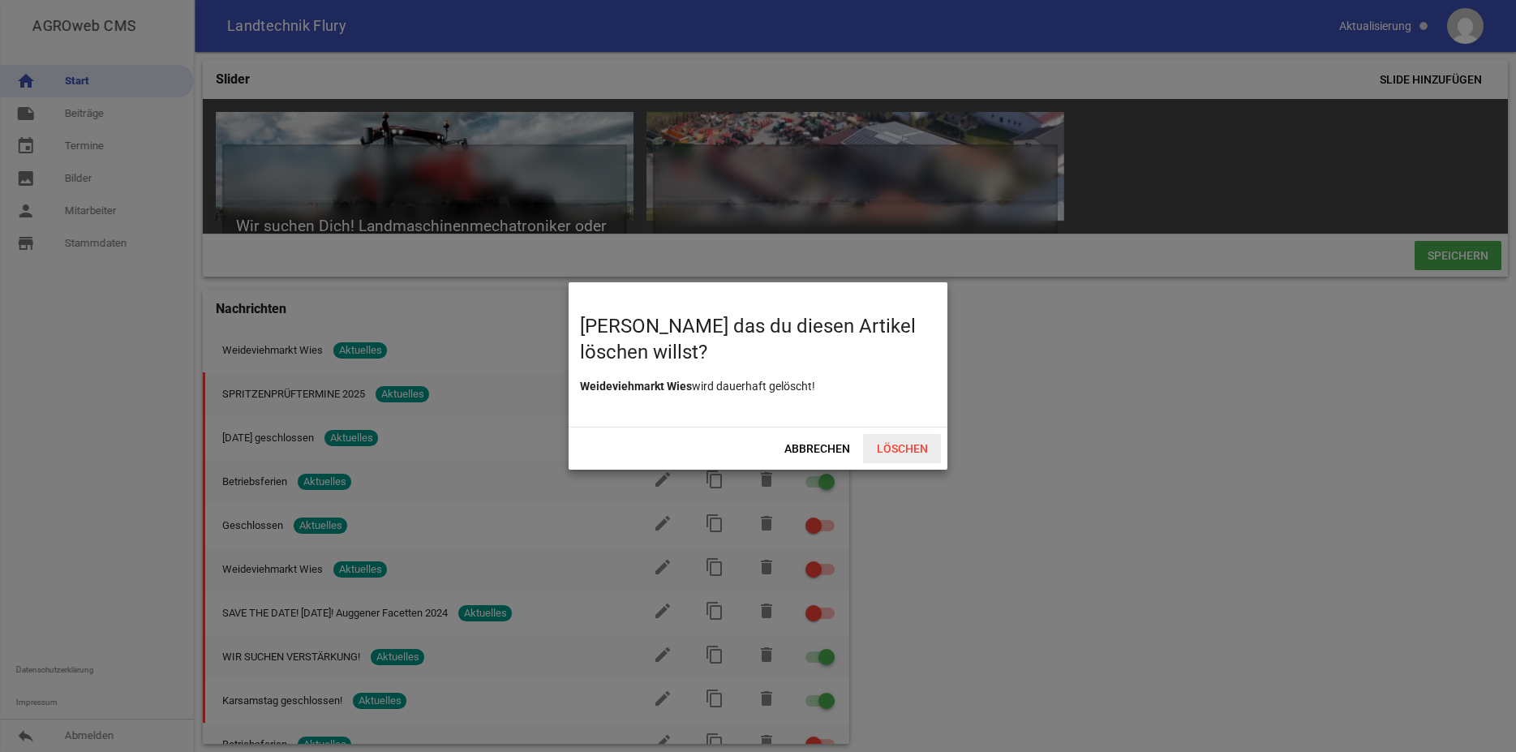
click at [914, 453] on span "Löschen" at bounding box center [902, 448] width 78 height 29
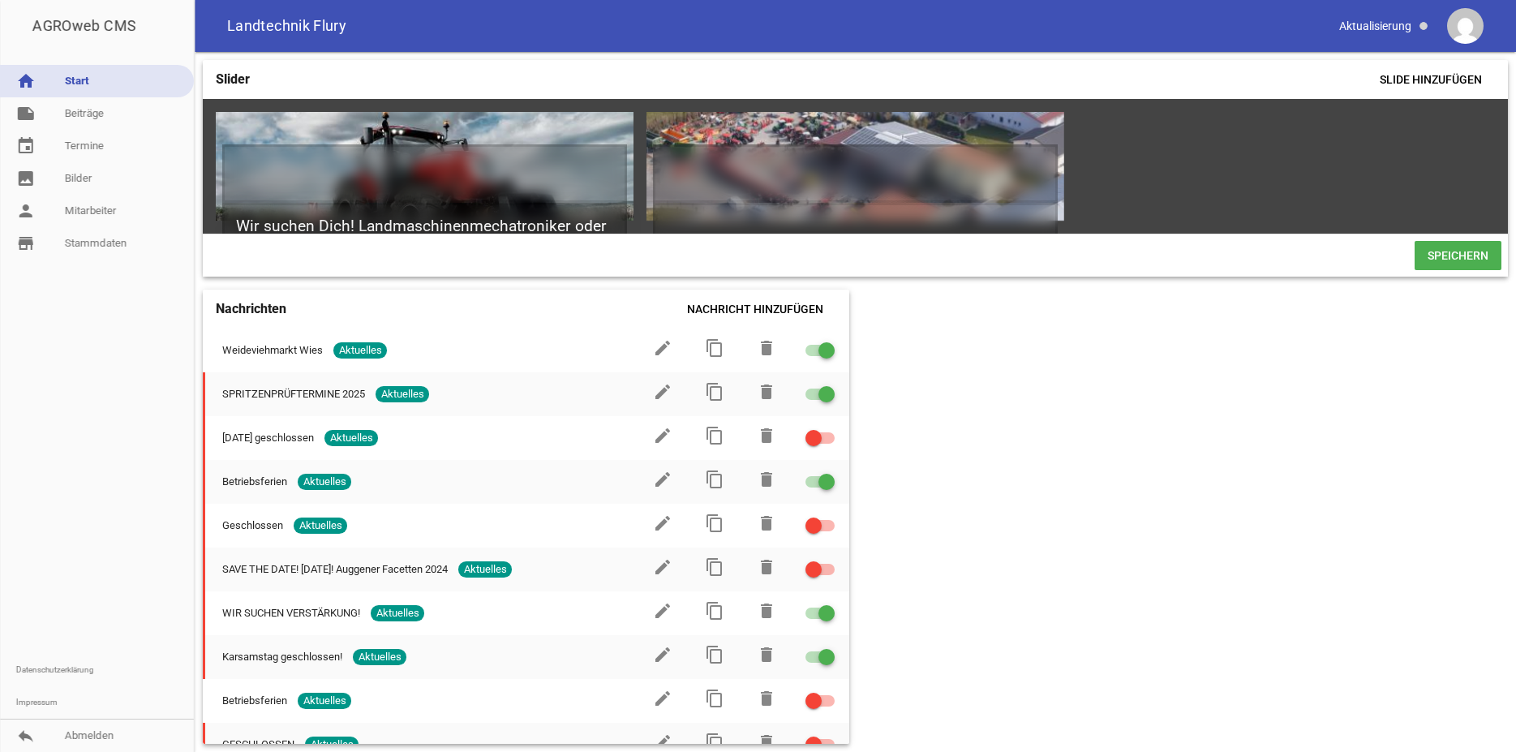
click at [1431, 270] on span "Speichern" at bounding box center [1457, 255] width 87 height 29
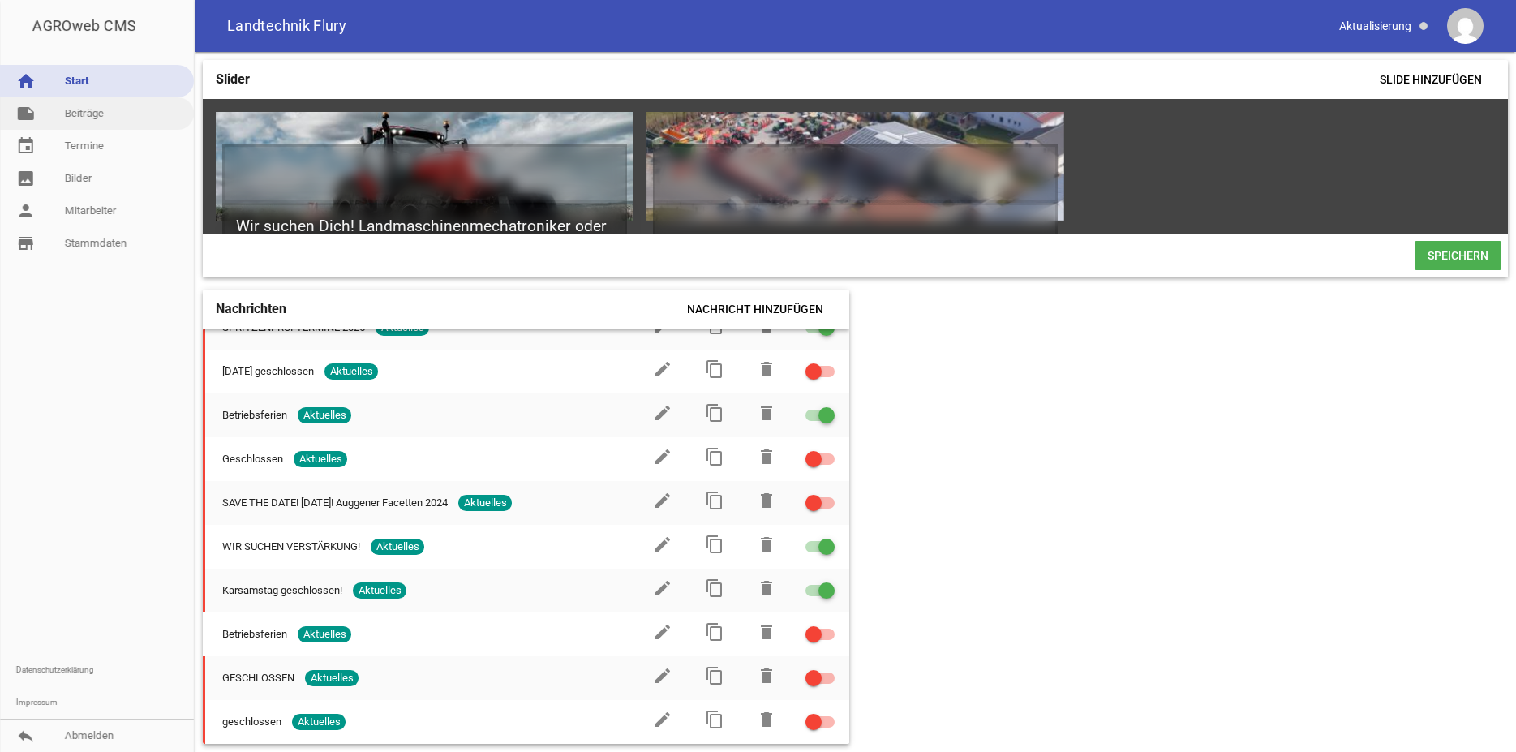
click at [97, 111] on link "note Beiträge" at bounding box center [97, 113] width 194 height 32
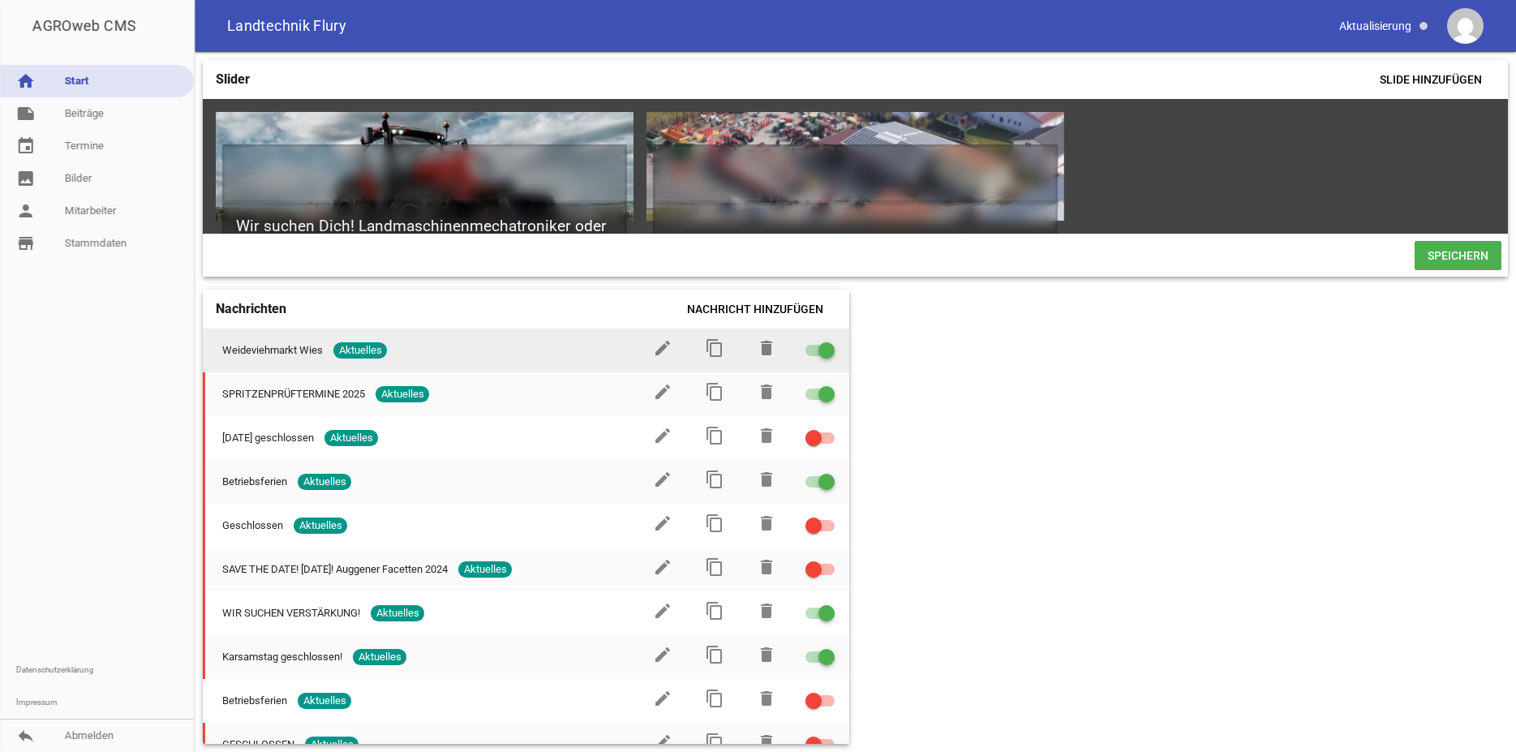
click at [654, 360] on link "edit" at bounding box center [662, 354] width 19 height 12
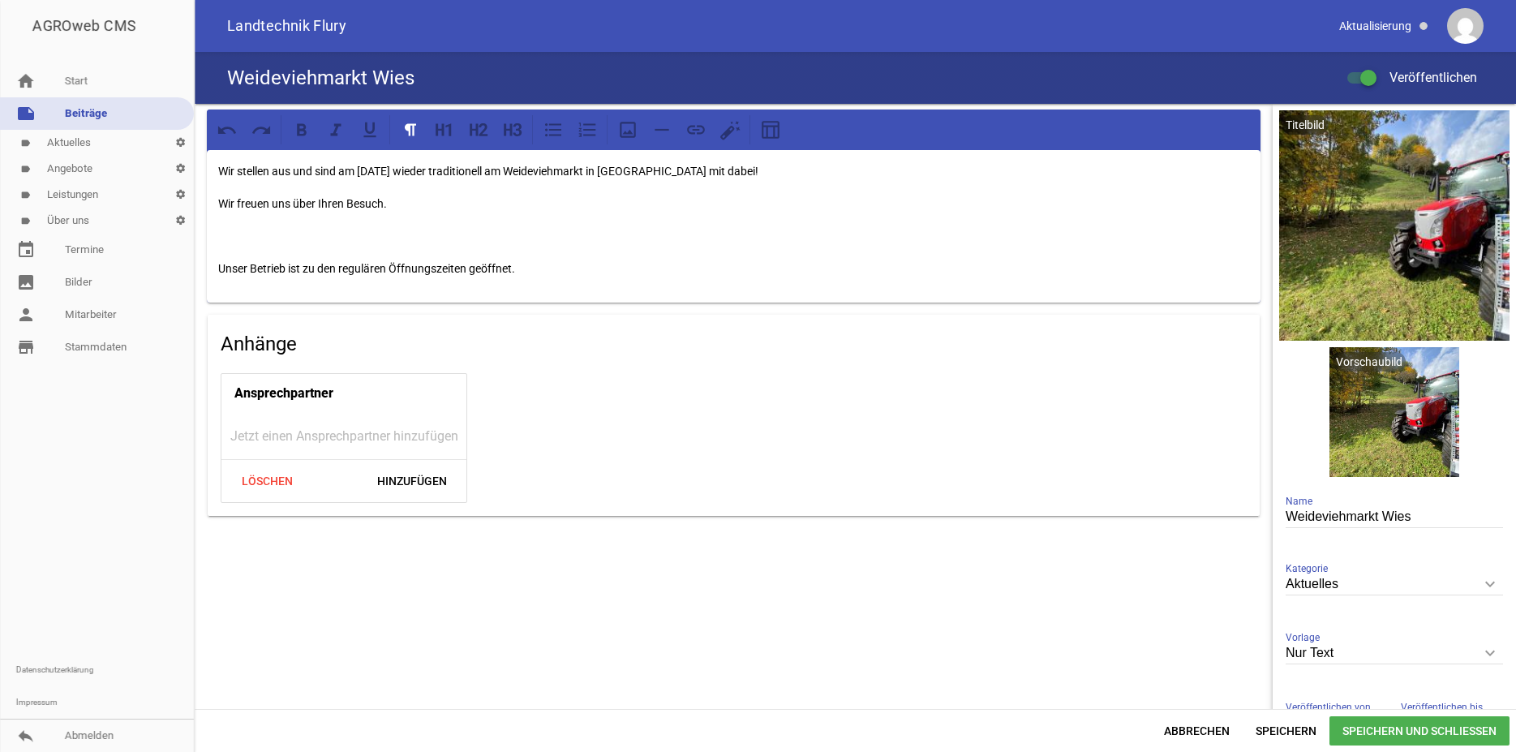
click at [436, 172] on p "Wir stellen aus und sind am [DATE] wieder traditionell am Weideviehmarkt in [GE…" at bounding box center [733, 170] width 1031 height 19
click at [1427, 728] on span "Speichern und Schließen" at bounding box center [1419, 730] width 180 height 29
